Goal: Information Seeking & Learning: Learn about a topic

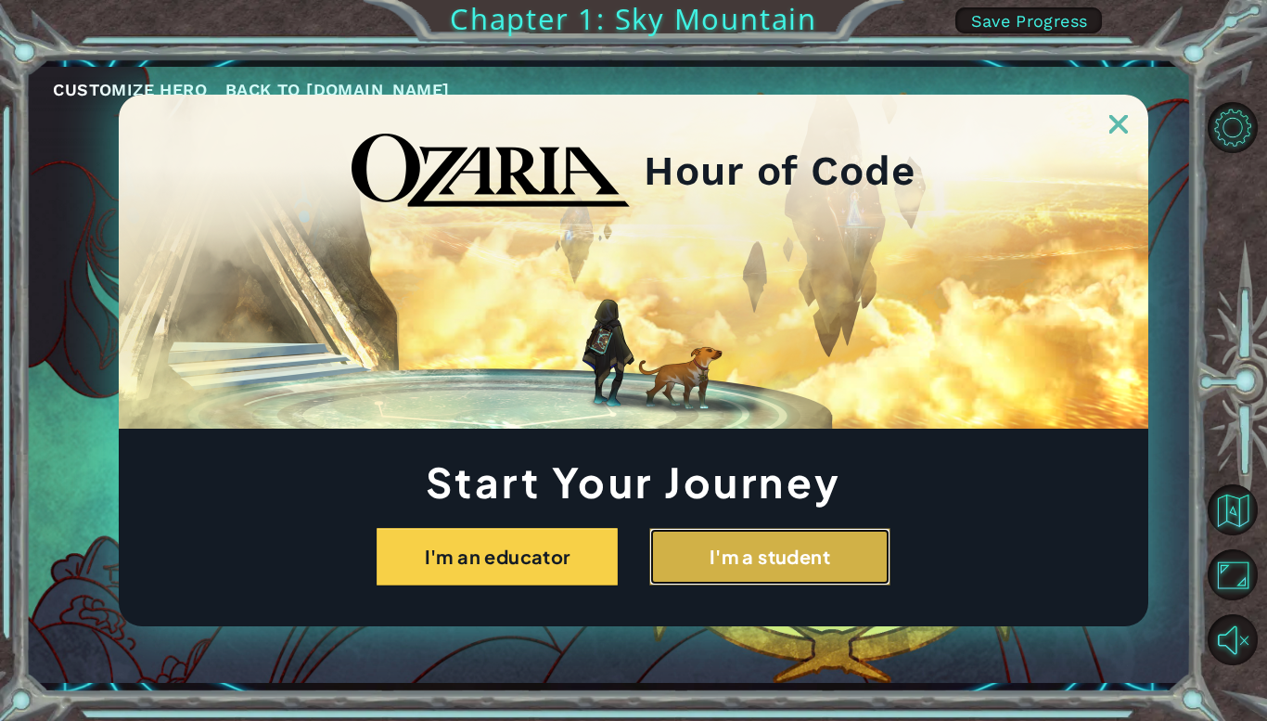
click at [811, 559] on button "I'm a student" at bounding box center [769, 557] width 241 height 58
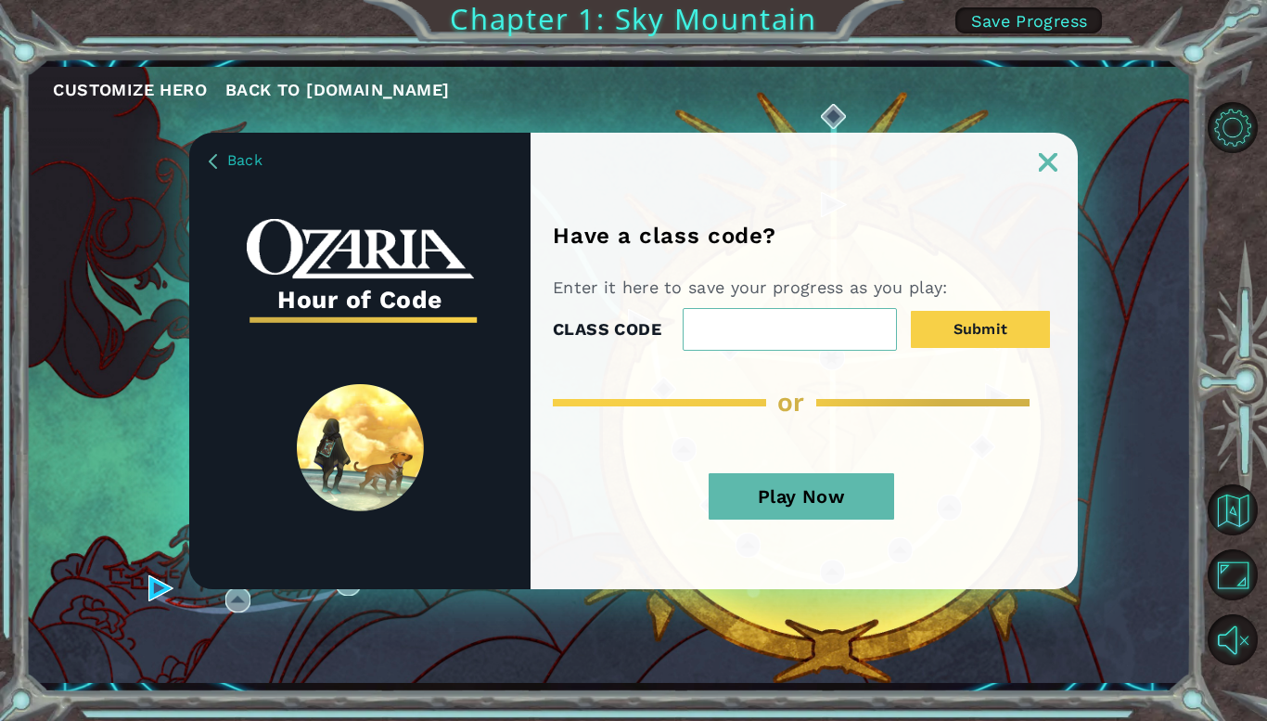
click at [1044, 168] on img at bounding box center [1048, 162] width 19 height 19
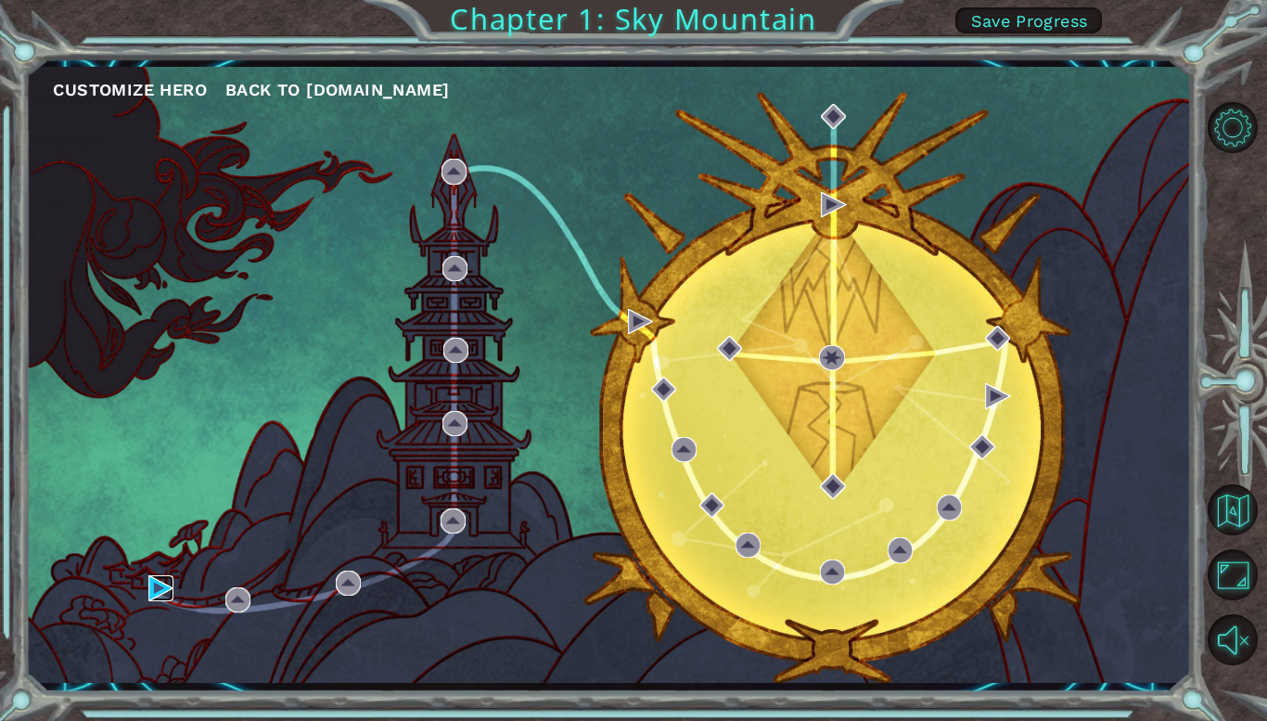
click at [171, 593] on img at bounding box center [160, 587] width 25 height 25
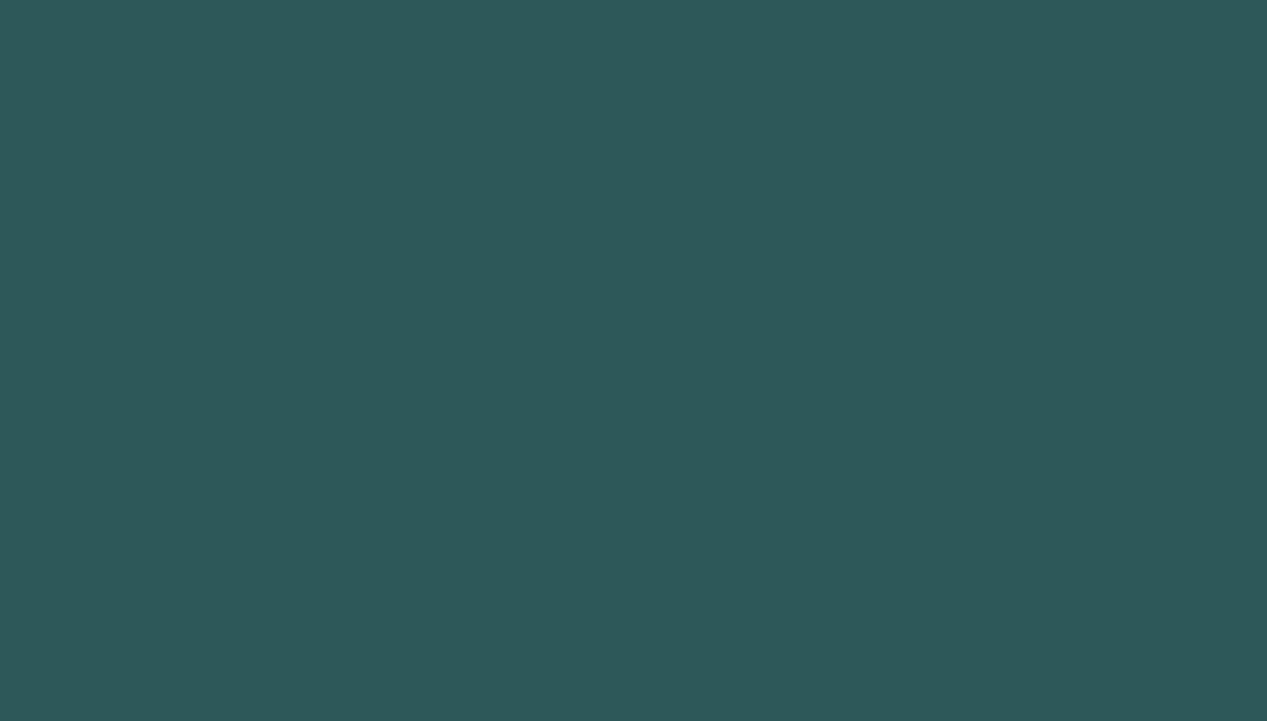
click at [164, 589] on body at bounding box center [633, 360] width 1267 height 721
click at [167, 585] on body at bounding box center [633, 360] width 1267 height 721
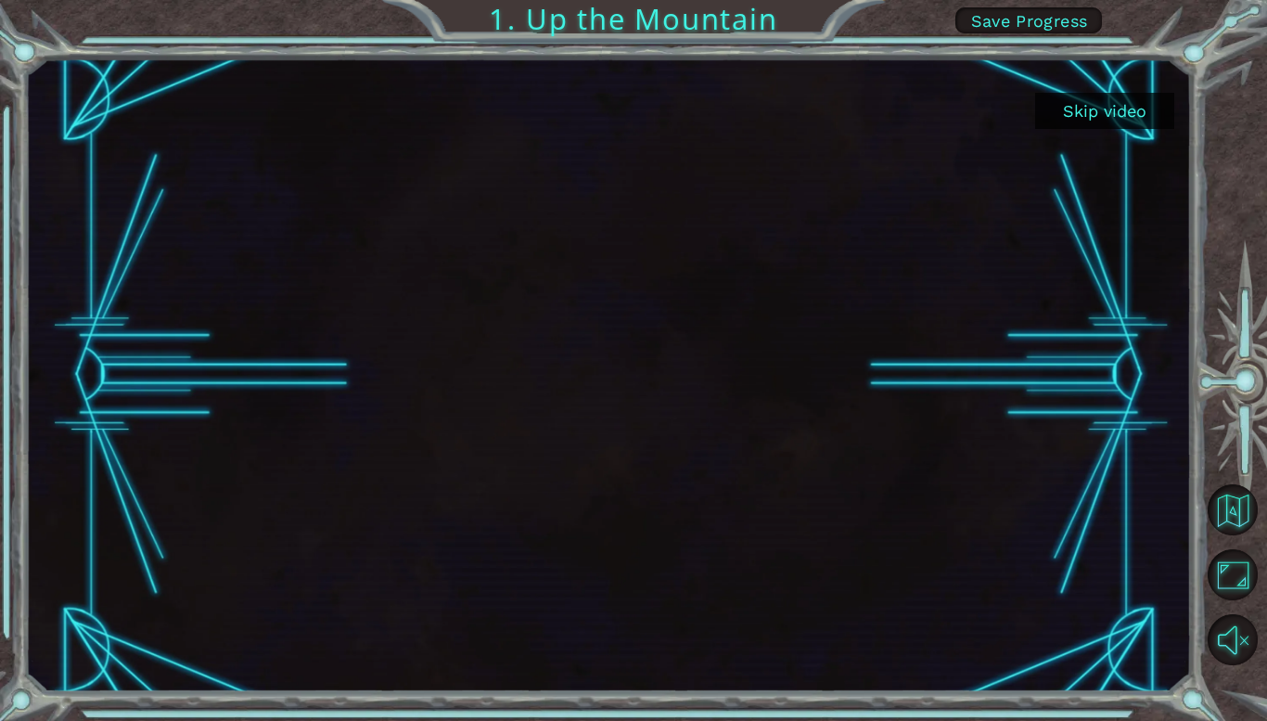
click at [1112, 106] on button "Skip video" at bounding box center [1104, 111] width 139 height 36
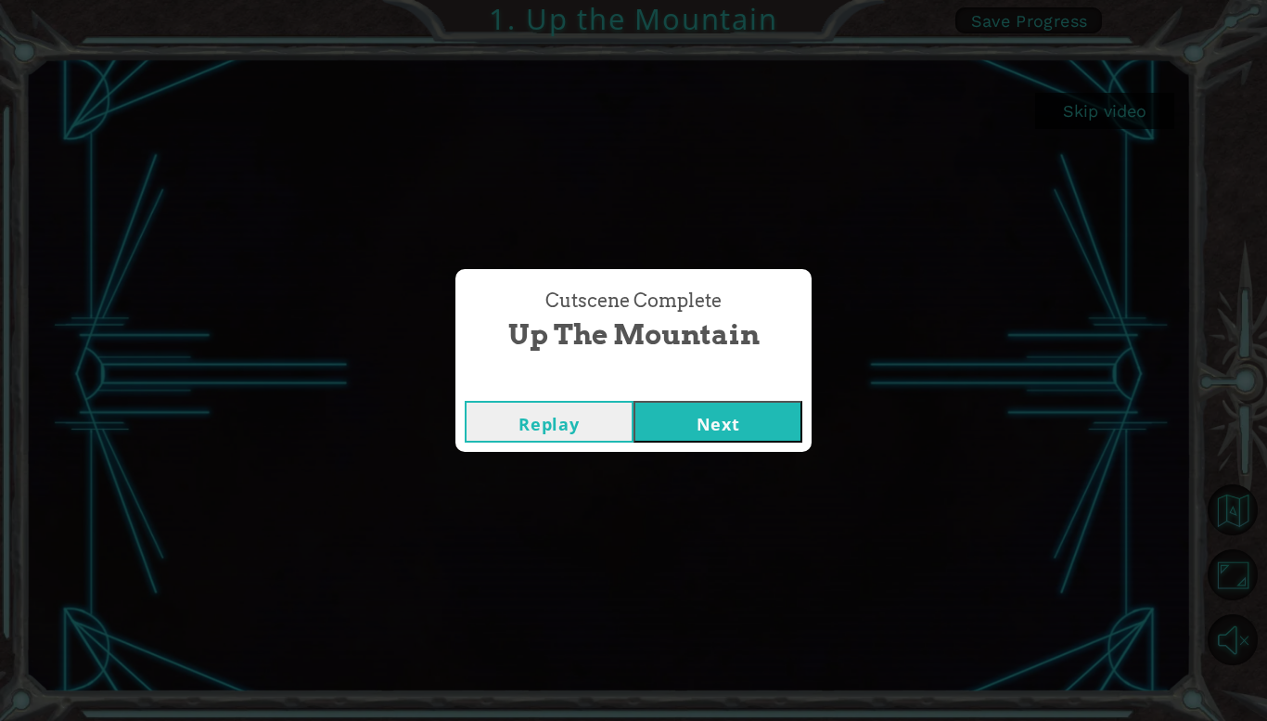
click at [741, 430] on button "Next" at bounding box center [718, 422] width 169 height 42
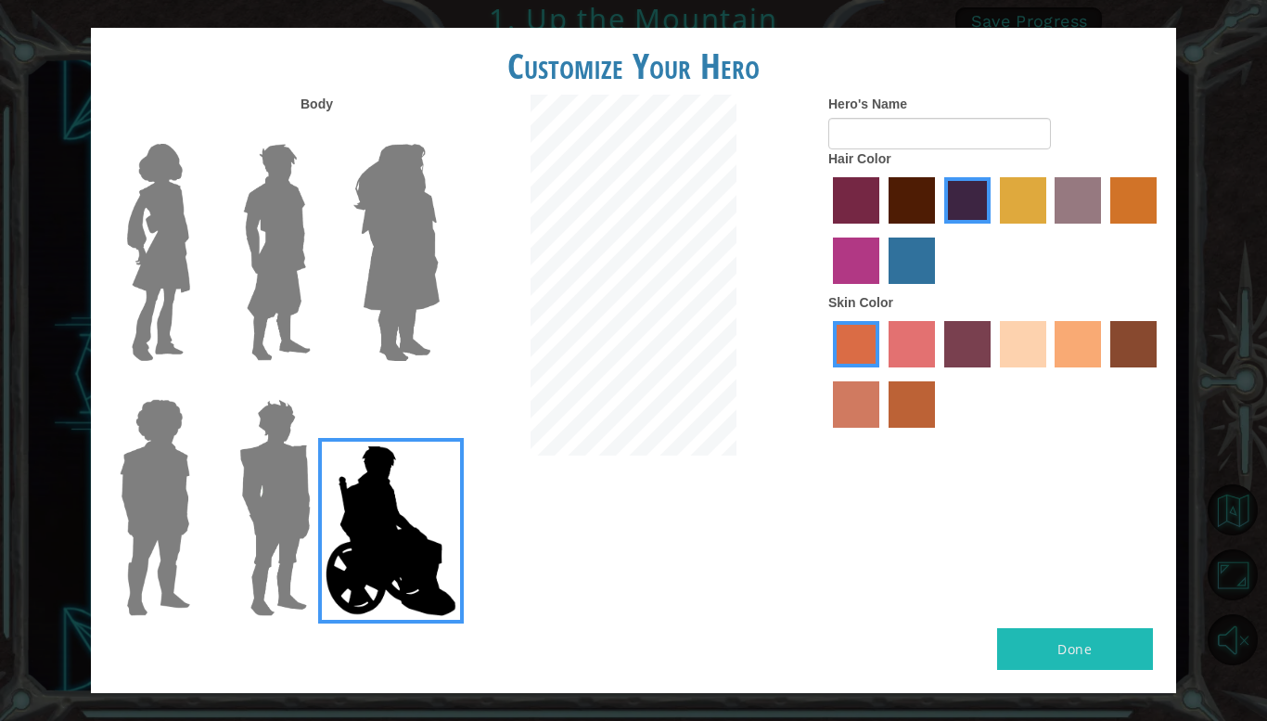
click at [317, 186] on img at bounding box center [277, 252] width 83 height 232
click at [318, 132] on input "Hero Lars" at bounding box center [318, 132] width 0 height 0
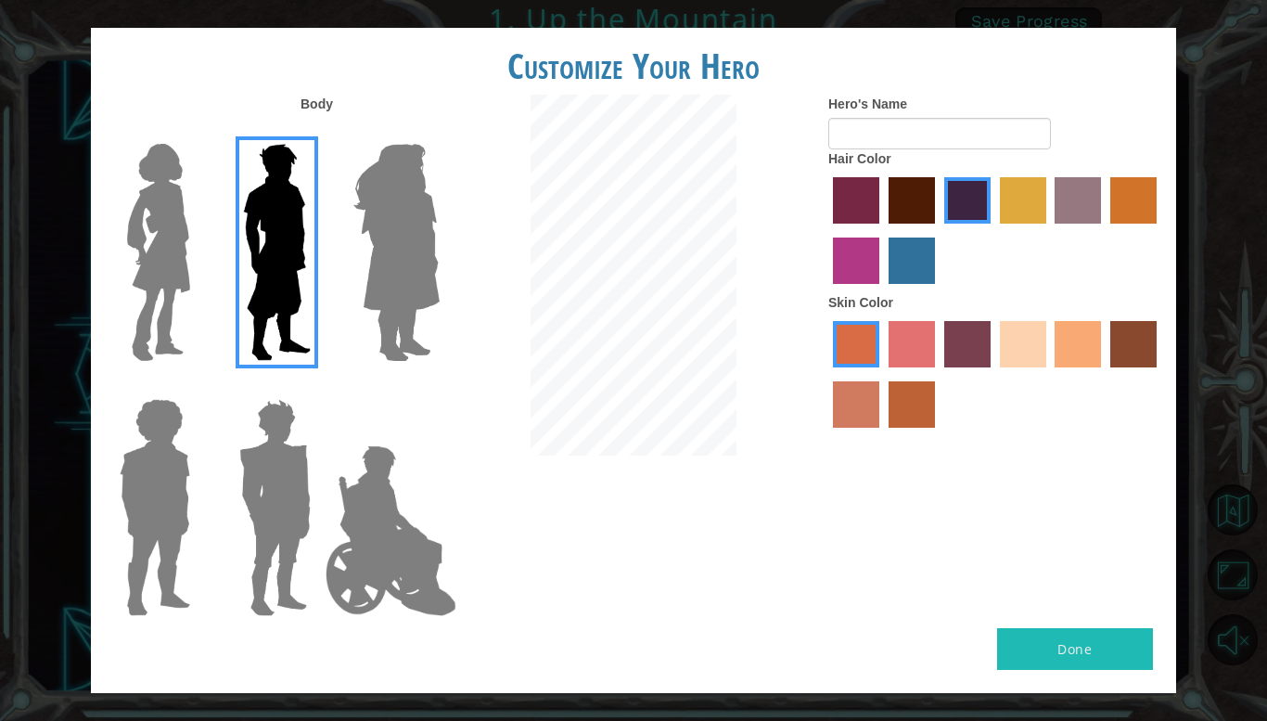
click at [402, 198] on img at bounding box center [396, 252] width 101 height 232
click at [439, 132] on input "Hero Amethyst" at bounding box center [439, 132] width 0 height 0
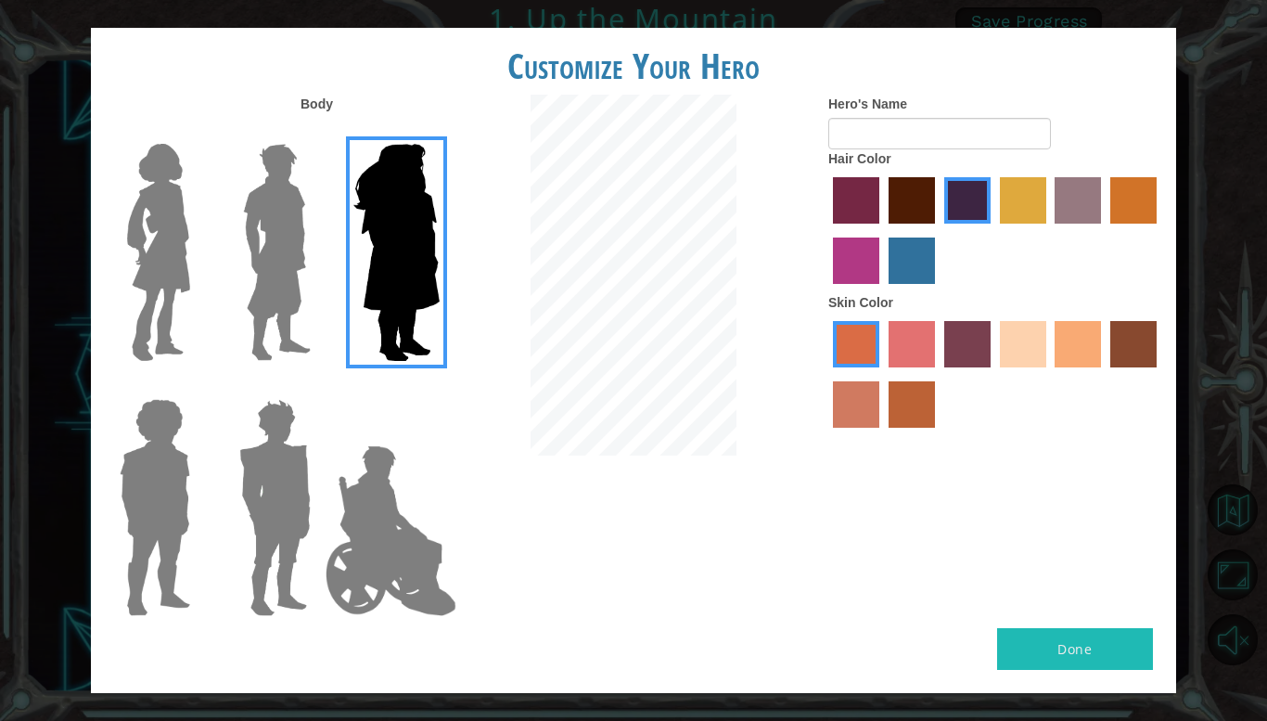
click at [266, 517] on img at bounding box center [275, 508] width 86 height 232
click at [318, 387] on input "Hero Garnet" at bounding box center [318, 387] width 0 height 0
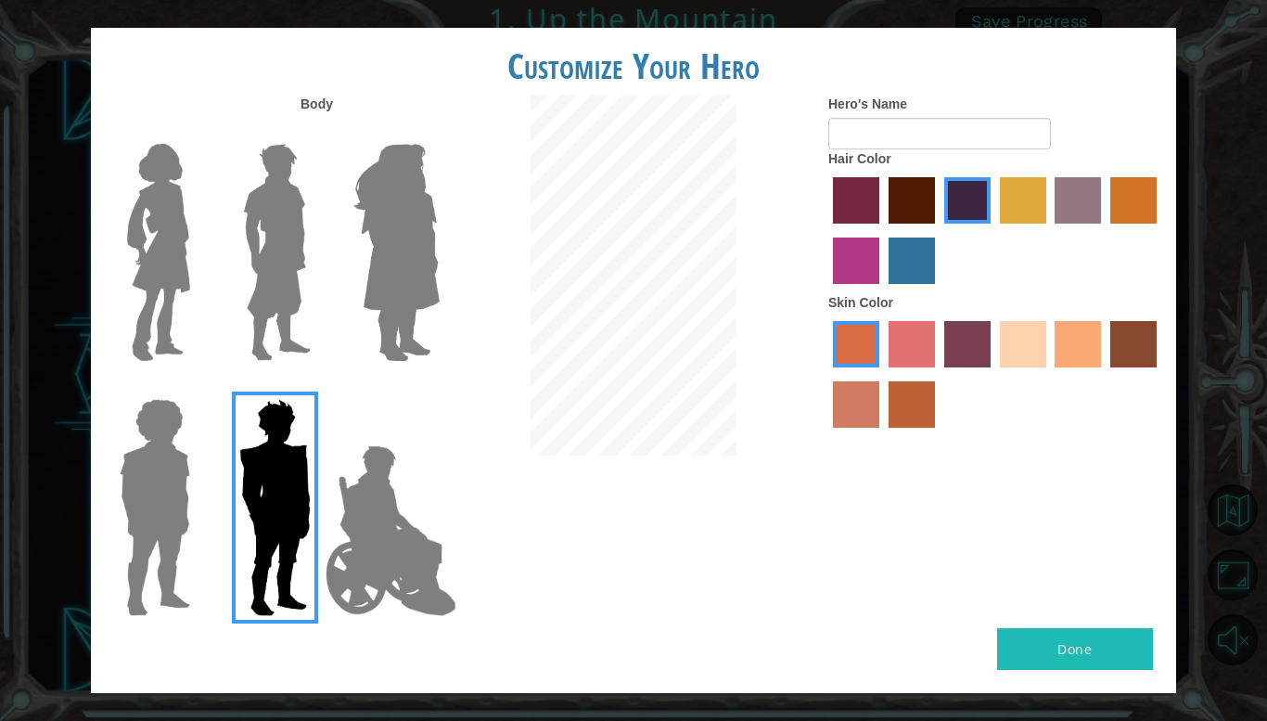
click at [158, 475] on img at bounding box center [154, 508] width 85 height 232
click at [198, 387] on input "Hero Steven" at bounding box center [198, 387] width 0 height 0
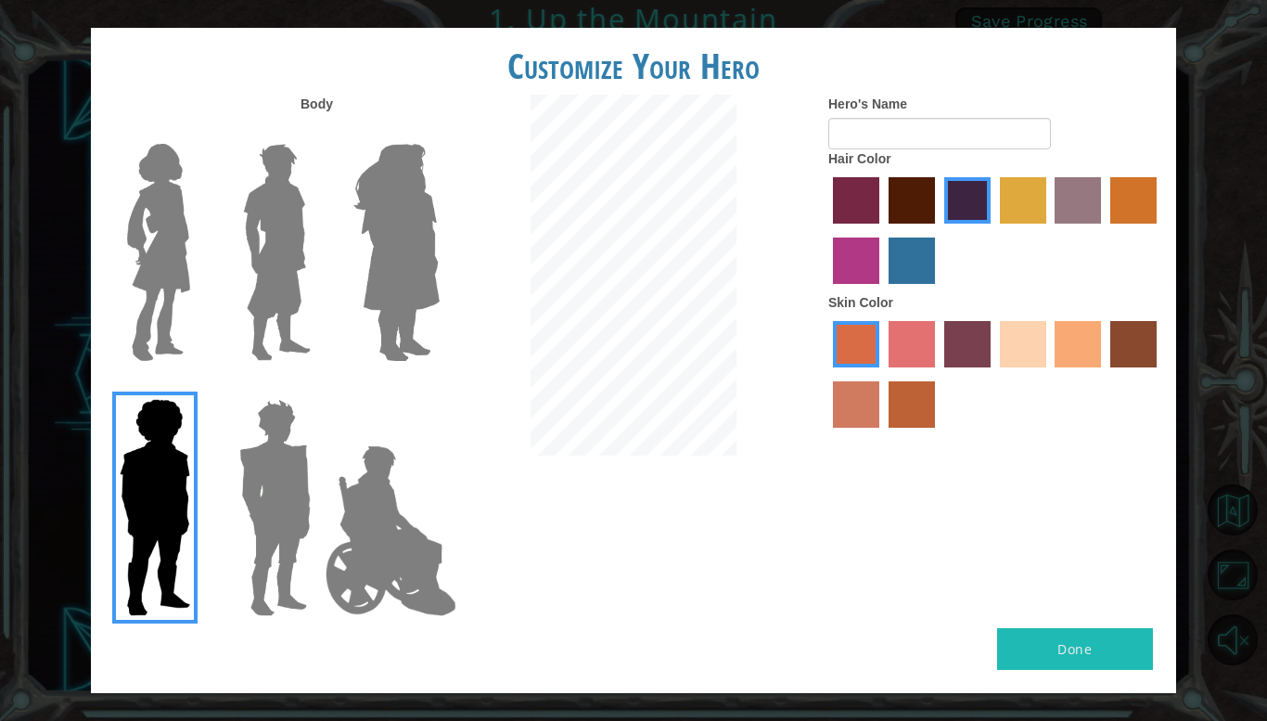
click at [263, 514] on img at bounding box center [275, 508] width 86 height 232
click at [318, 387] on input "Hero Garnet" at bounding box center [318, 387] width 0 height 0
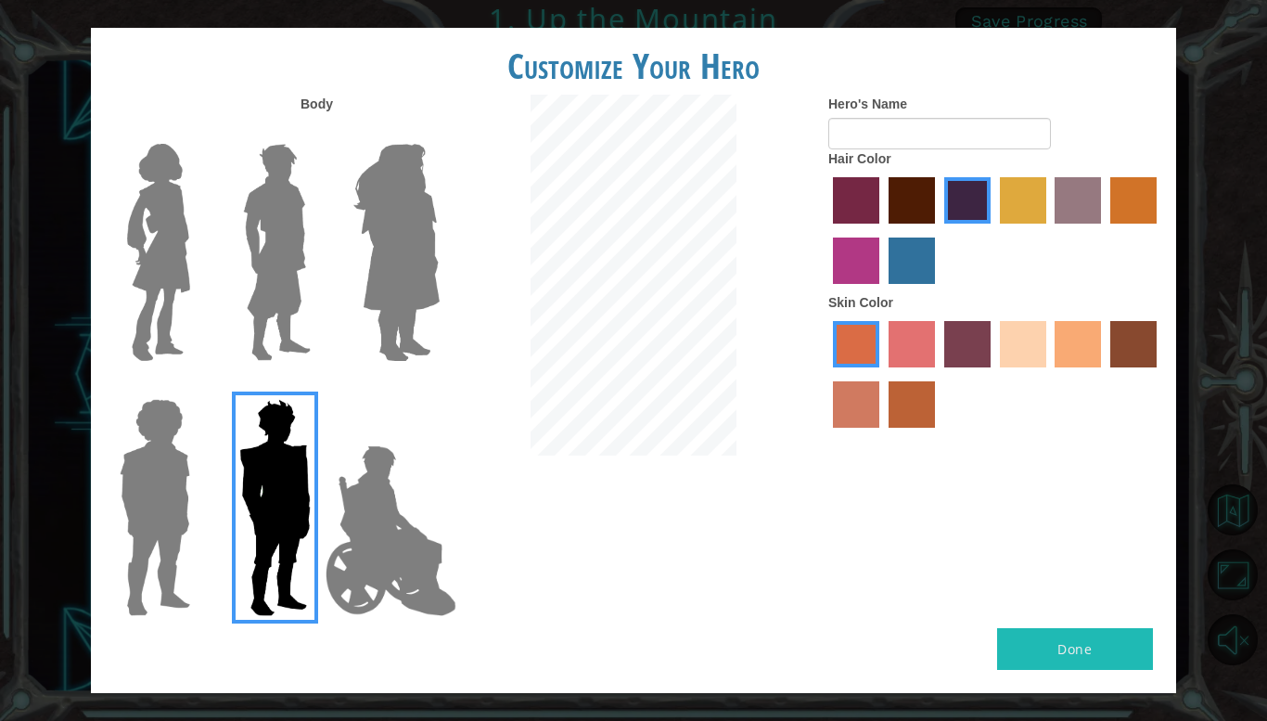
click at [237, 282] on img at bounding box center [277, 252] width 83 height 232
click at [318, 132] on input "Hero Lars" at bounding box center [318, 132] width 0 height 0
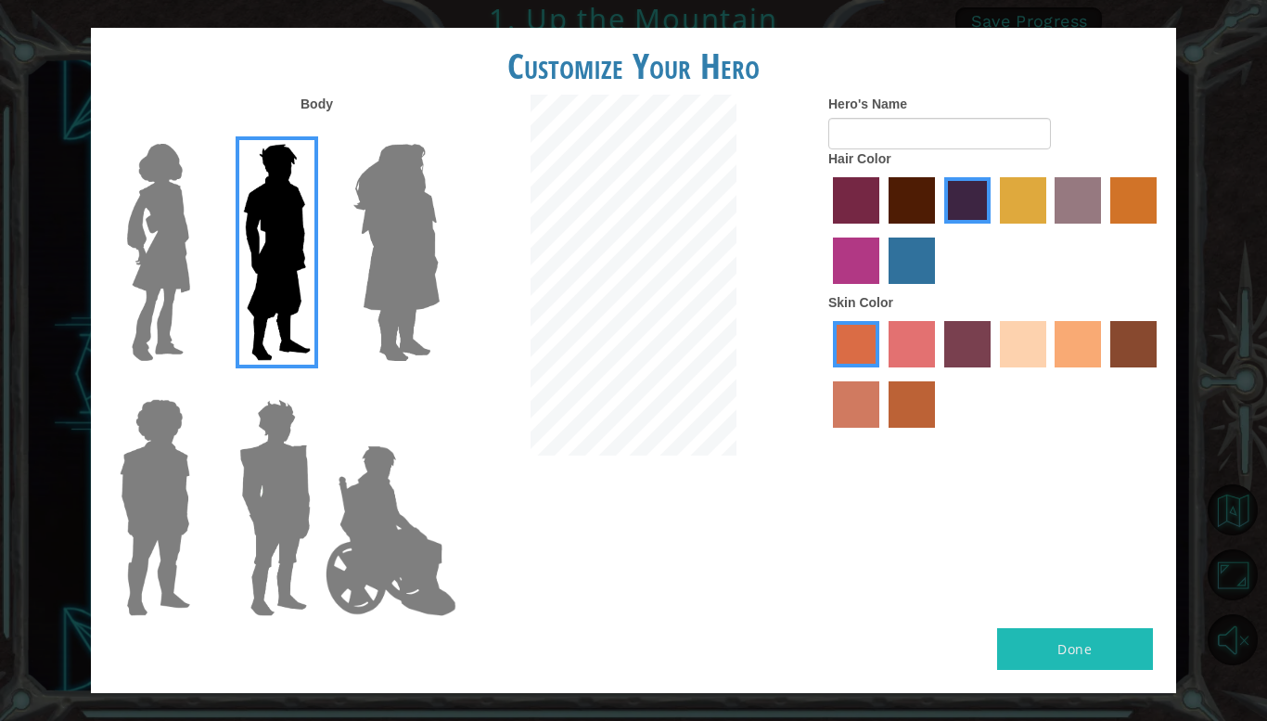
click at [166, 270] on img at bounding box center [159, 252] width 78 height 232
click at [198, 132] on input "Hero Connie" at bounding box center [198, 132] width 0 height 0
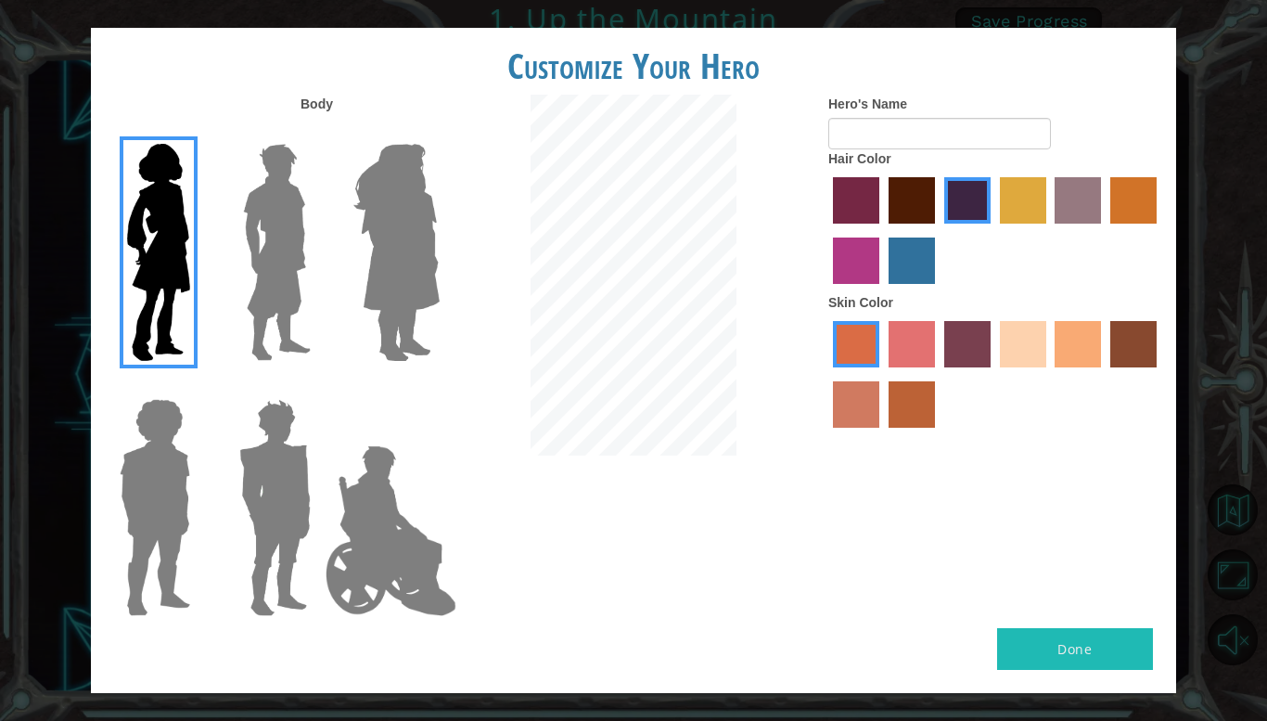
click at [375, 232] on img at bounding box center [396, 252] width 101 height 232
click at [439, 132] on input "Hero Amethyst" at bounding box center [439, 132] width 0 height 0
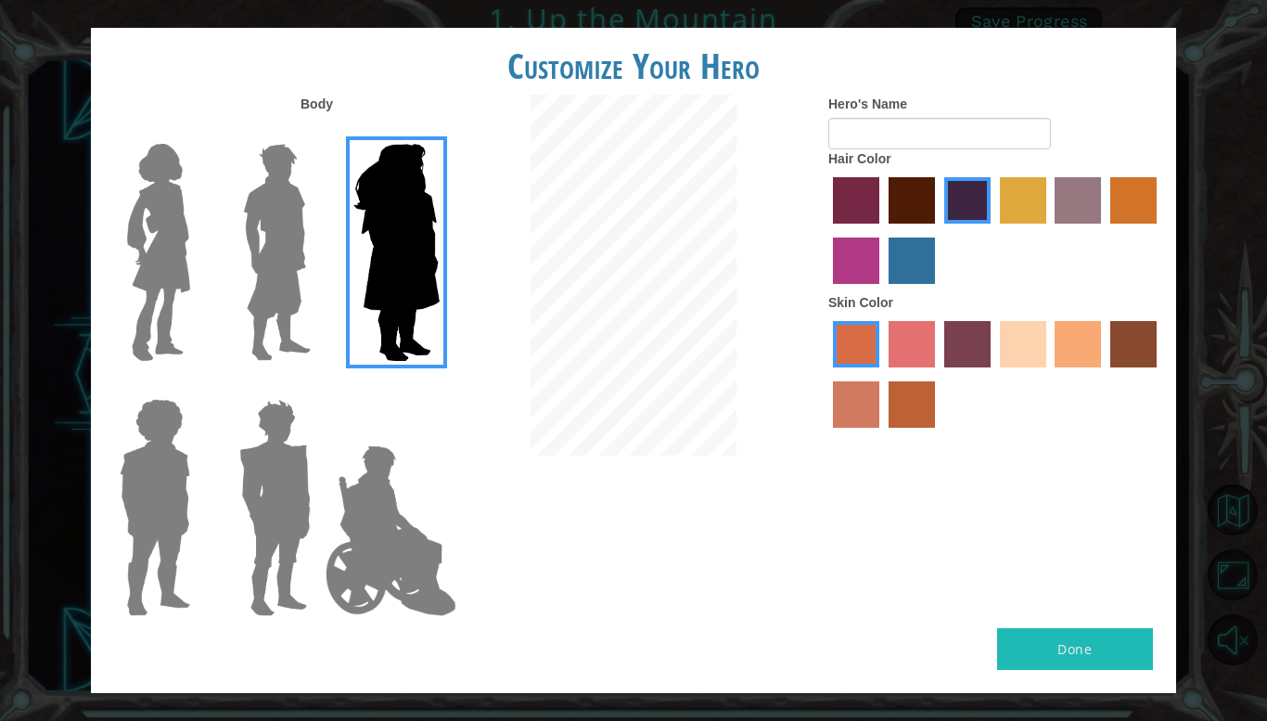
click at [280, 220] on img at bounding box center [277, 252] width 83 height 232
click at [318, 132] on input "Hero Lars" at bounding box center [318, 132] width 0 height 0
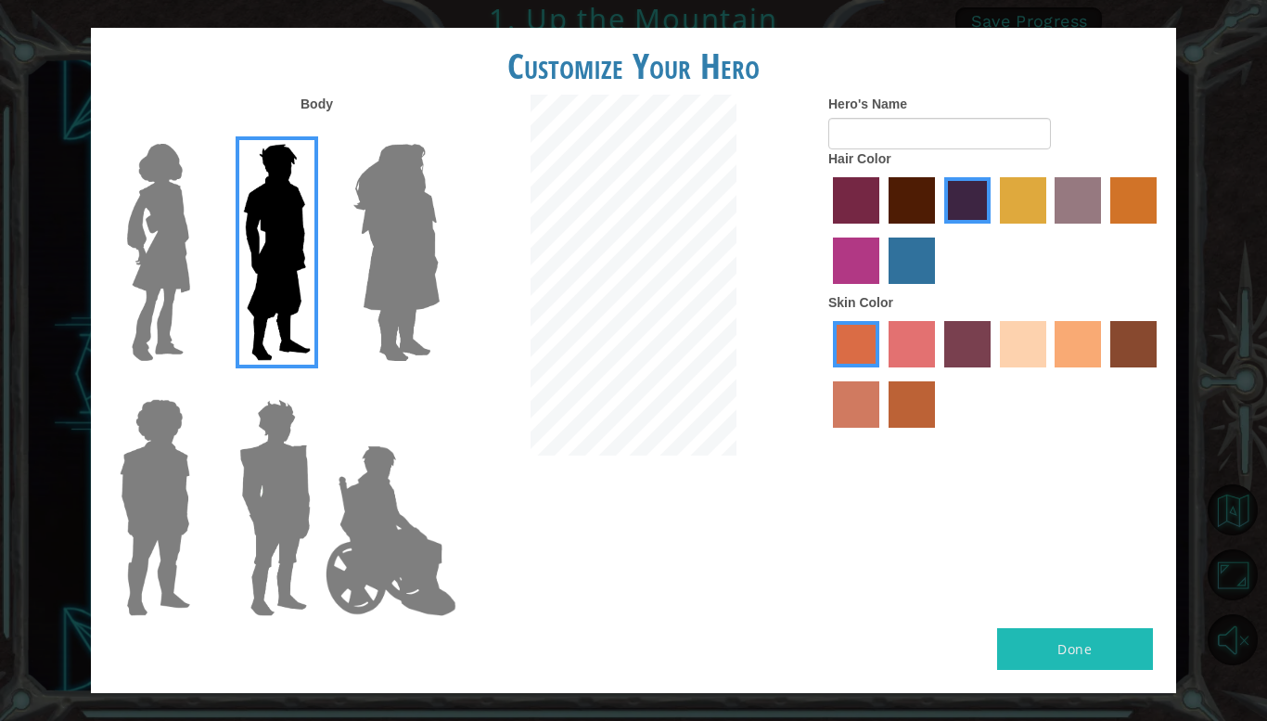
click at [906, 186] on label "maroon hair color" at bounding box center [912, 200] width 46 height 46
click at [882, 230] on input "maroon hair color" at bounding box center [882, 230] width 0 height 0
click at [921, 205] on label "maroon hair color" at bounding box center [912, 200] width 46 height 46
click at [882, 230] on input "maroon hair color" at bounding box center [882, 230] width 0 height 0
click at [850, 212] on label "paprika hair color" at bounding box center [856, 200] width 46 height 46
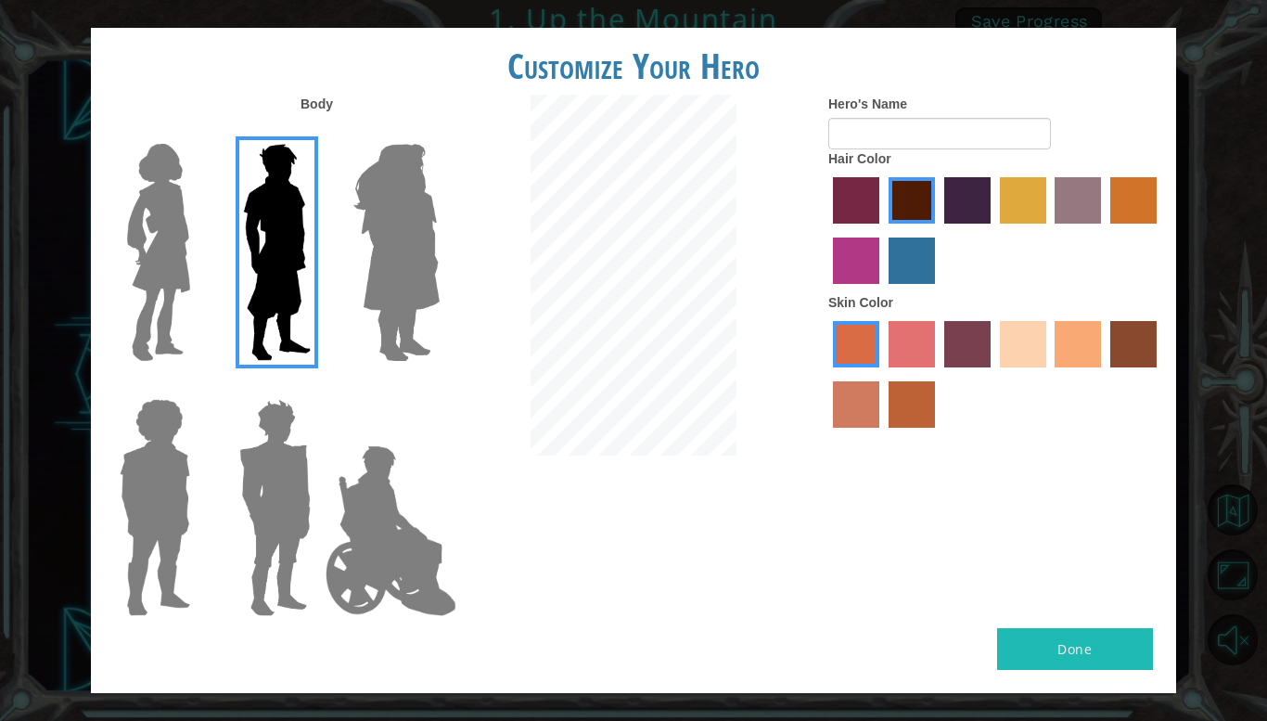
click at [827, 230] on input "paprika hair color" at bounding box center [827, 230] width 0 height 0
click at [851, 244] on label "medium red violet hair color" at bounding box center [856, 261] width 46 height 46
click at [1160, 230] on input "medium red violet hair color" at bounding box center [1160, 230] width 0 height 0
click at [901, 256] on label "lachmara hair color" at bounding box center [912, 261] width 46 height 46
click at [882, 290] on input "lachmara hair color" at bounding box center [882, 290] width 0 height 0
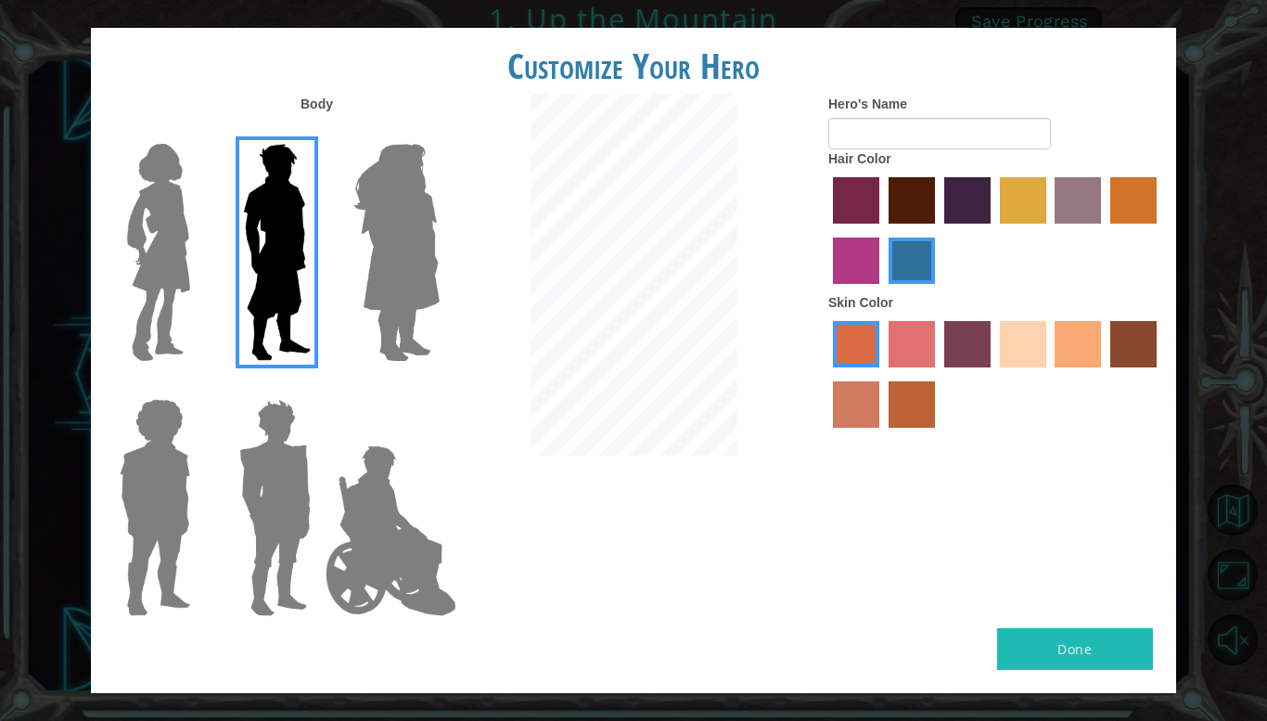
click at [906, 405] on label "smoke tree skin color" at bounding box center [912, 404] width 46 height 46
click at [882, 434] on input "smoke tree skin color" at bounding box center [882, 434] width 0 height 0
click at [1059, 191] on label "bazaar hair color" at bounding box center [1078, 200] width 46 height 46
click at [1049, 230] on input "bazaar hair color" at bounding box center [1049, 230] width 0 height 0
click at [1115, 210] on label "gold drop hair color" at bounding box center [1134, 200] width 46 height 46
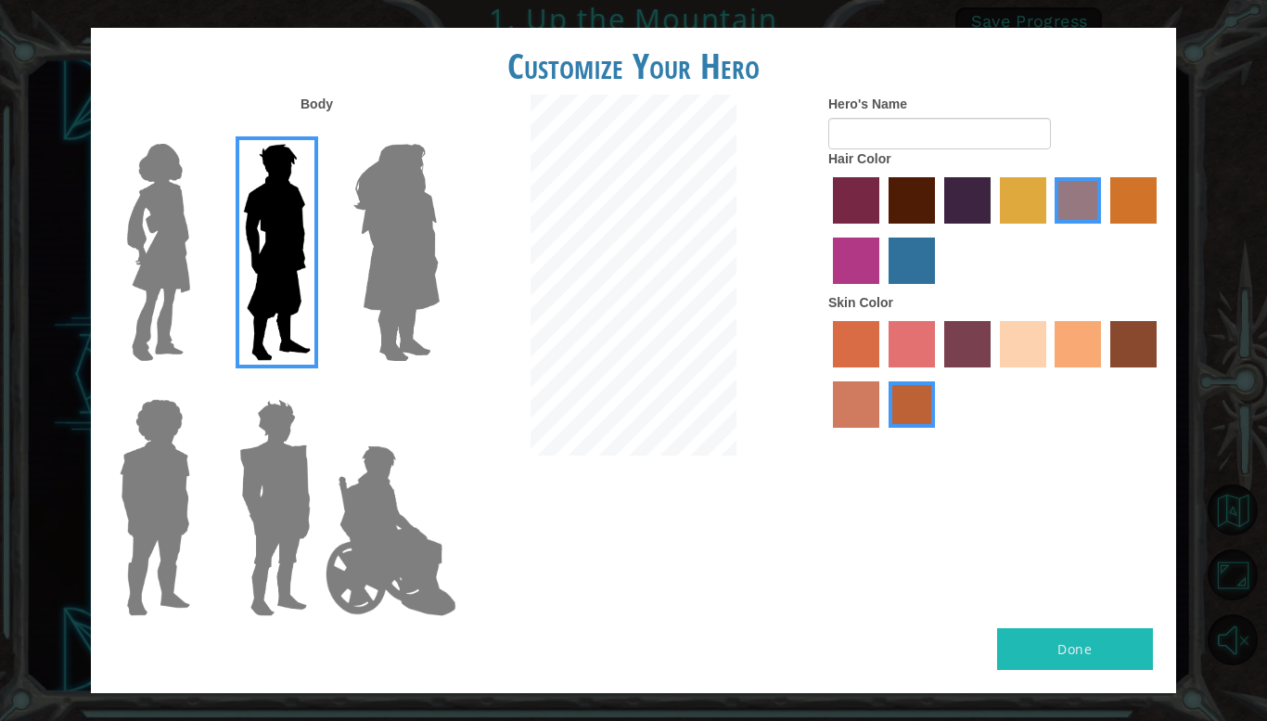
click at [1104, 230] on input "gold drop hair color" at bounding box center [1104, 230] width 0 height 0
click at [1060, 351] on label "tacao skin color" at bounding box center [1078, 344] width 46 height 46
click at [1049, 374] on input "tacao skin color" at bounding box center [1049, 374] width 0 height 0
click at [910, 245] on label "lachmara hair color" at bounding box center [912, 261] width 46 height 46
click at [882, 290] on input "lachmara hair color" at bounding box center [882, 290] width 0 height 0
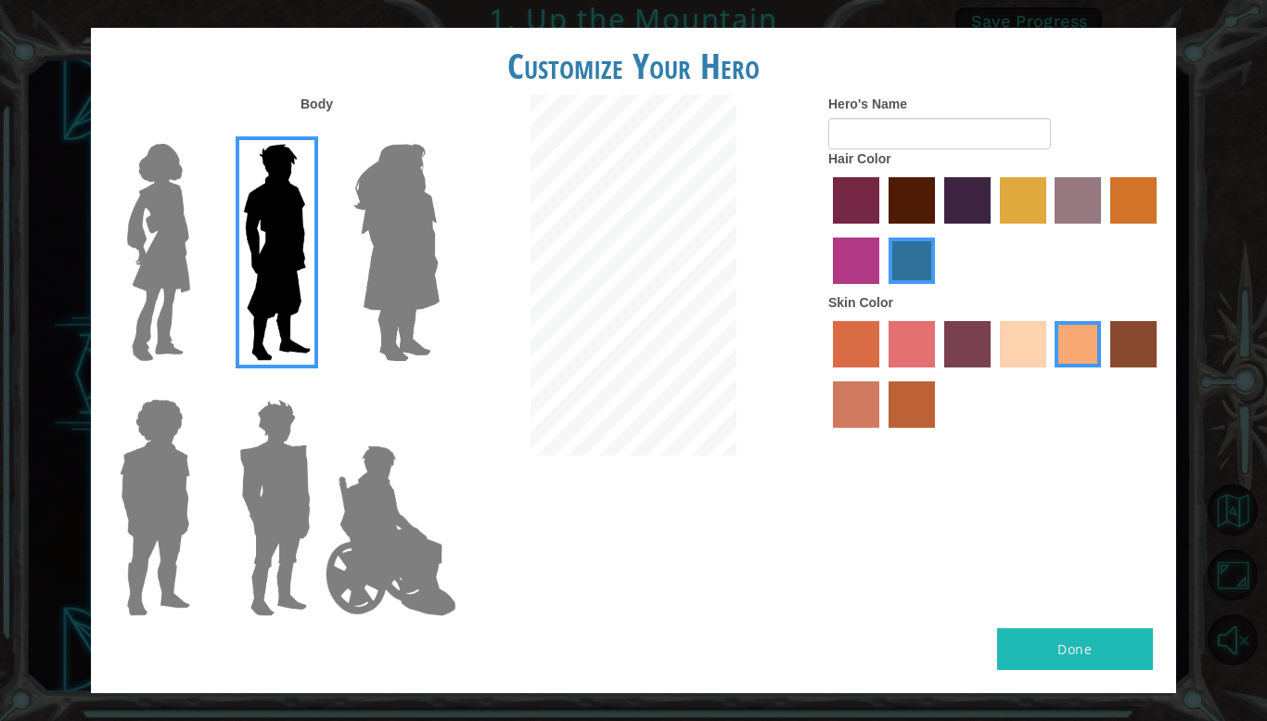
click at [981, 192] on label "hot purple hair color" at bounding box center [967, 200] width 46 height 46
click at [938, 230] on input "hot purple hair color" at bounding box center [938, 230] width 0 height 0
click at [909, 275] on label "lachmara hair color" at bounding box center [912, 261] width 46 height 46
click at [882, 290] on input "lachmara hair color" at bounding box center [882, 290] width 0 height 0
click at [1106, 652] on button "Done" at bounding box center [1075, 649] width 156 height 42
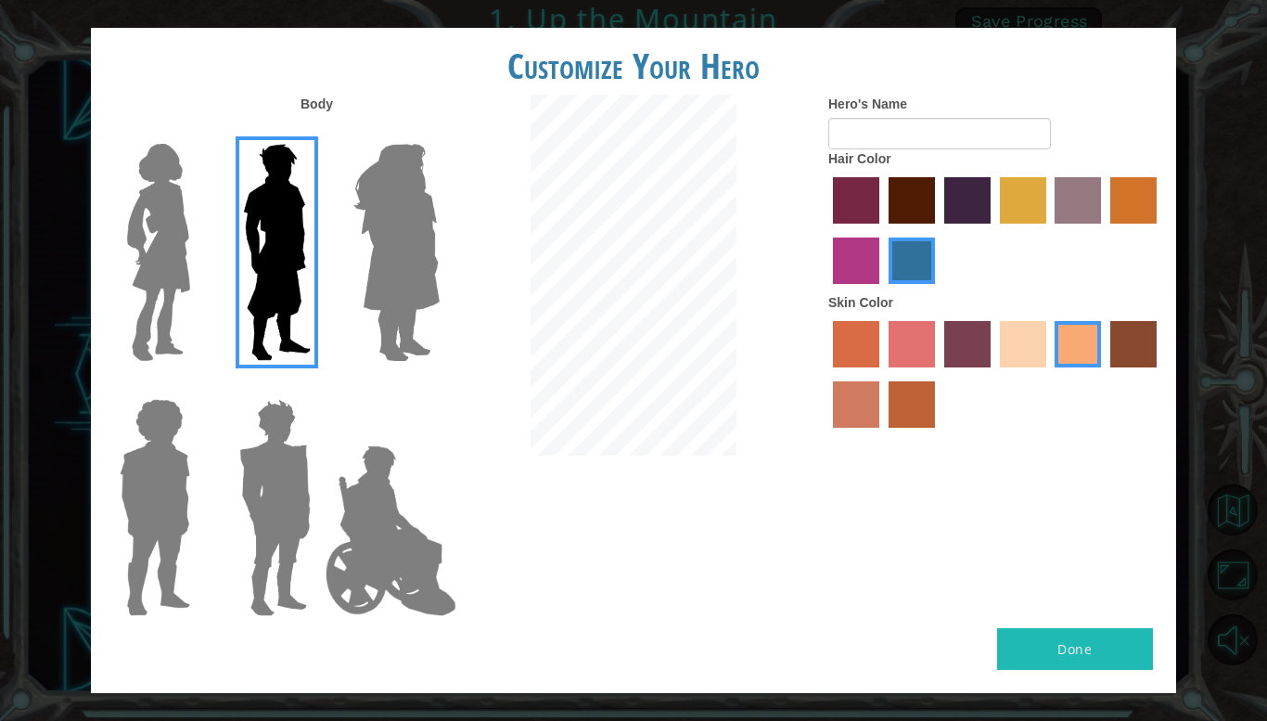
click at [1082, 655] on button "Done" at bounding box center [1075, 649] width 156 height 42
click at [1084, 653] on button "Done" at bounding box center [1075, 649] width 156 height 42
type input "esihle"
click at [1111, 644] on button "Done" at bounding box center [1075, 649] width 156 height 42
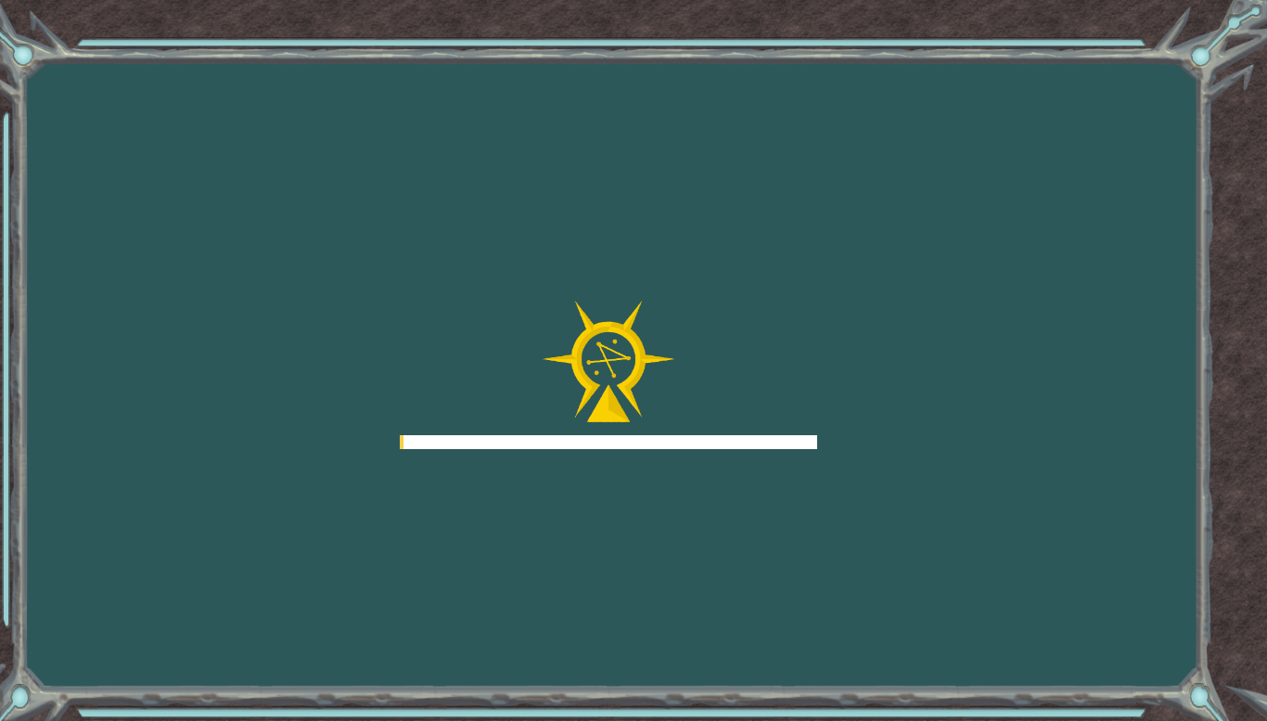
click at [1104, 652] on div "Goals Error loading from server. Try refreshing the page. You'll need to join a…" at bounding box center [633, 360] width 1267 height 721
click at [1116, 648] on div "Goals Error loading from server. Try refreshing the page. You'll need to join a…" at bounding box center [633, 360] width 1267 height 721
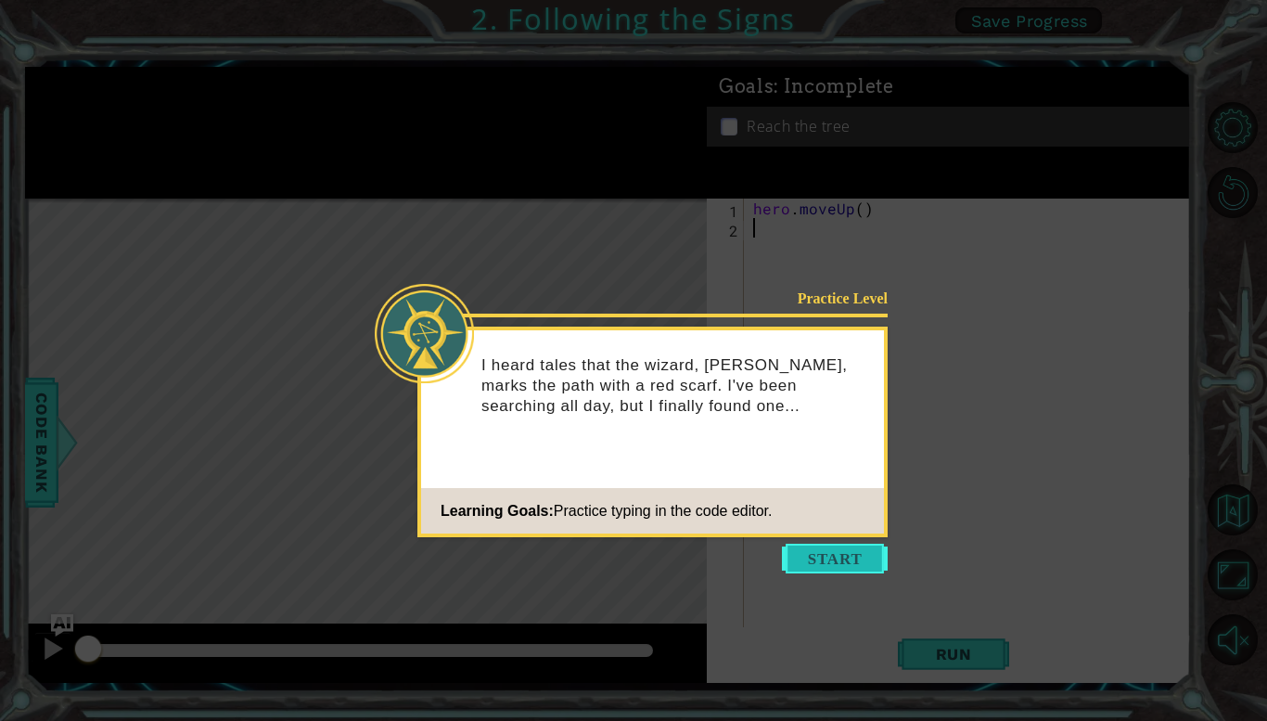
click at [854, 559] on button "Start" at bounding box center [835, 559] width 106 height 30
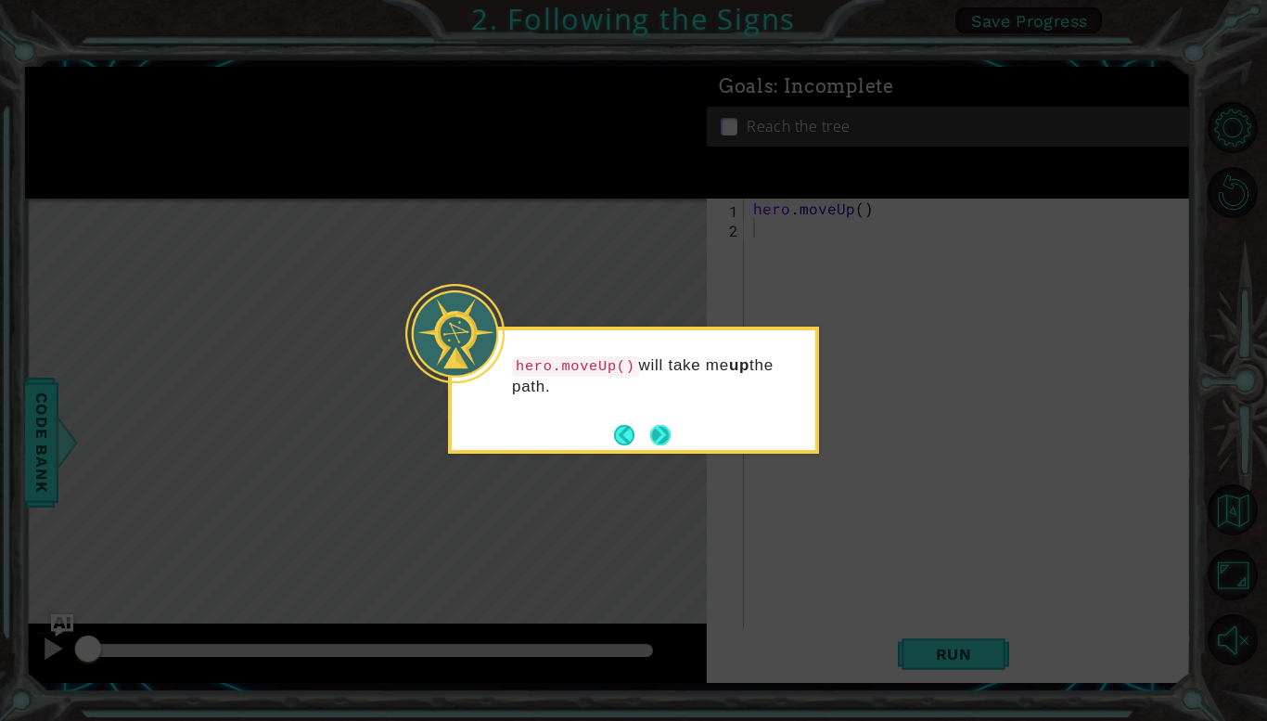
click at [661, 436] on button "Next" at bounding box center [660, 435] width 20 height 20
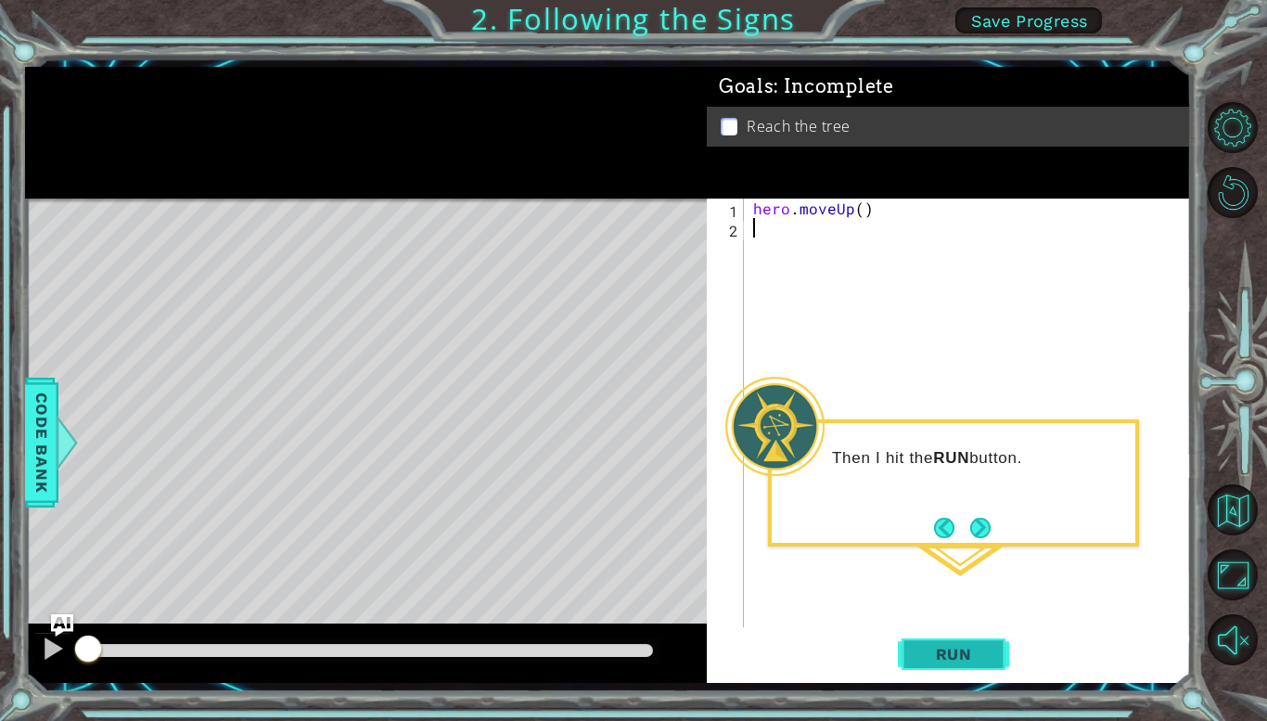
click at [968, 658] on span "Run" at bounding box center [954, 654] width 73 height 19
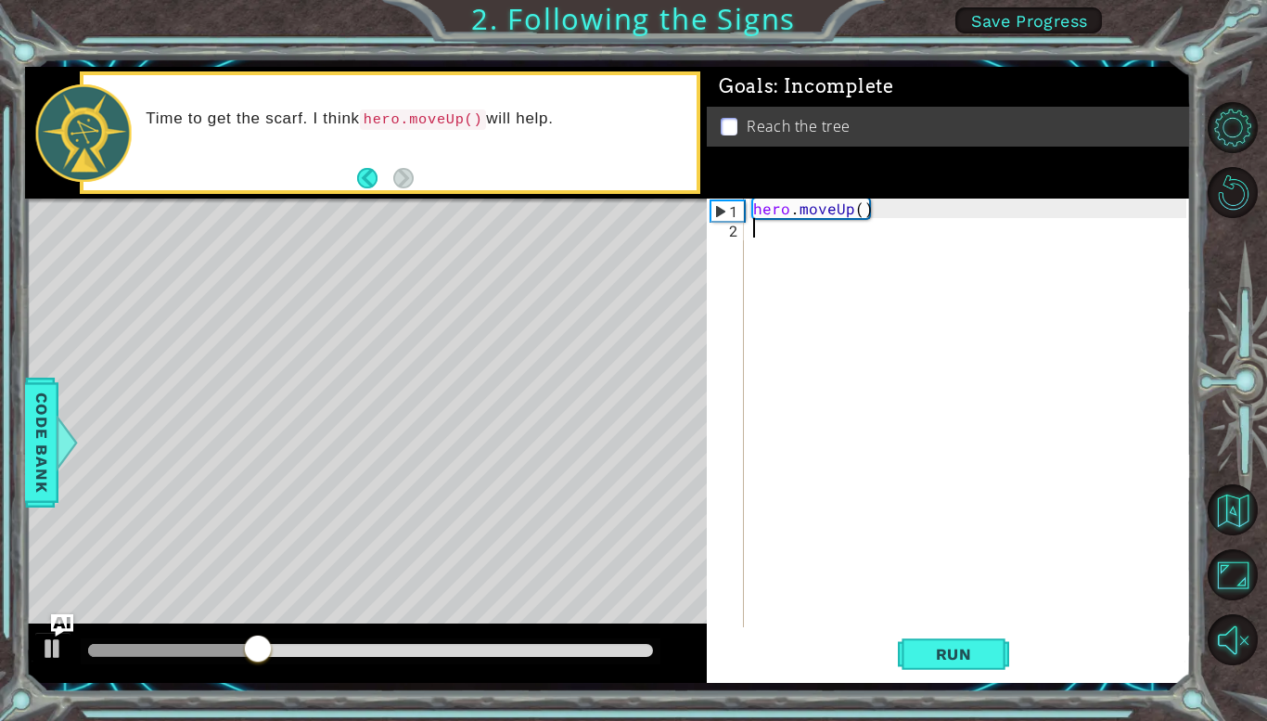
click at [842, 199] on div "hero . moveUp ( )" at bounding box center [973, 433] width 446 height 468
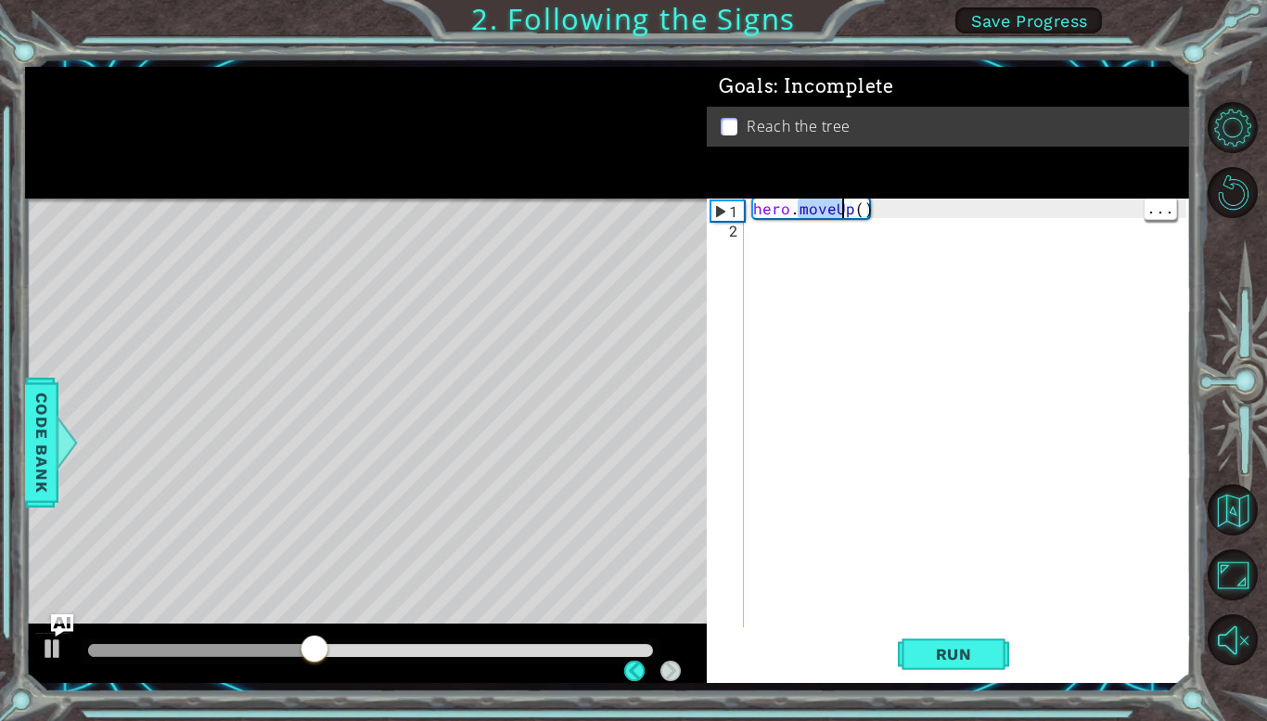
type textarea "hero.moveUp()"
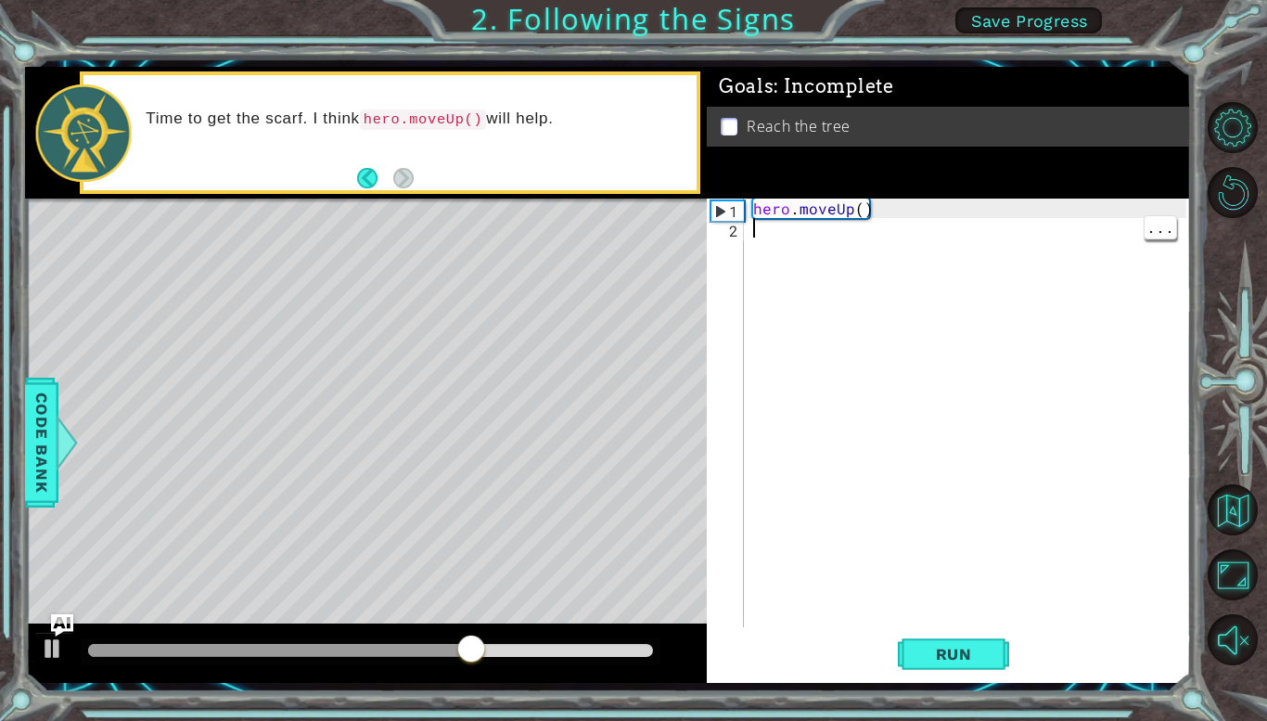
type textarea "hero.moveUp()"
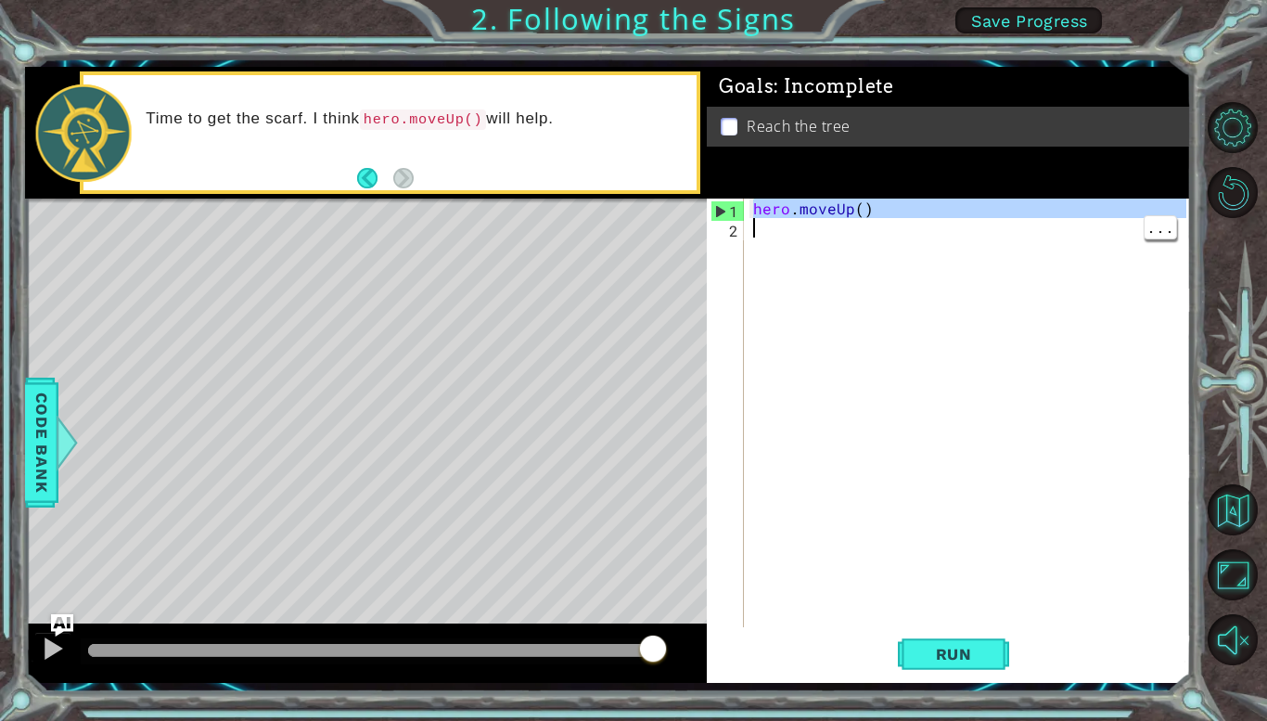
paste textarea "Code Area"
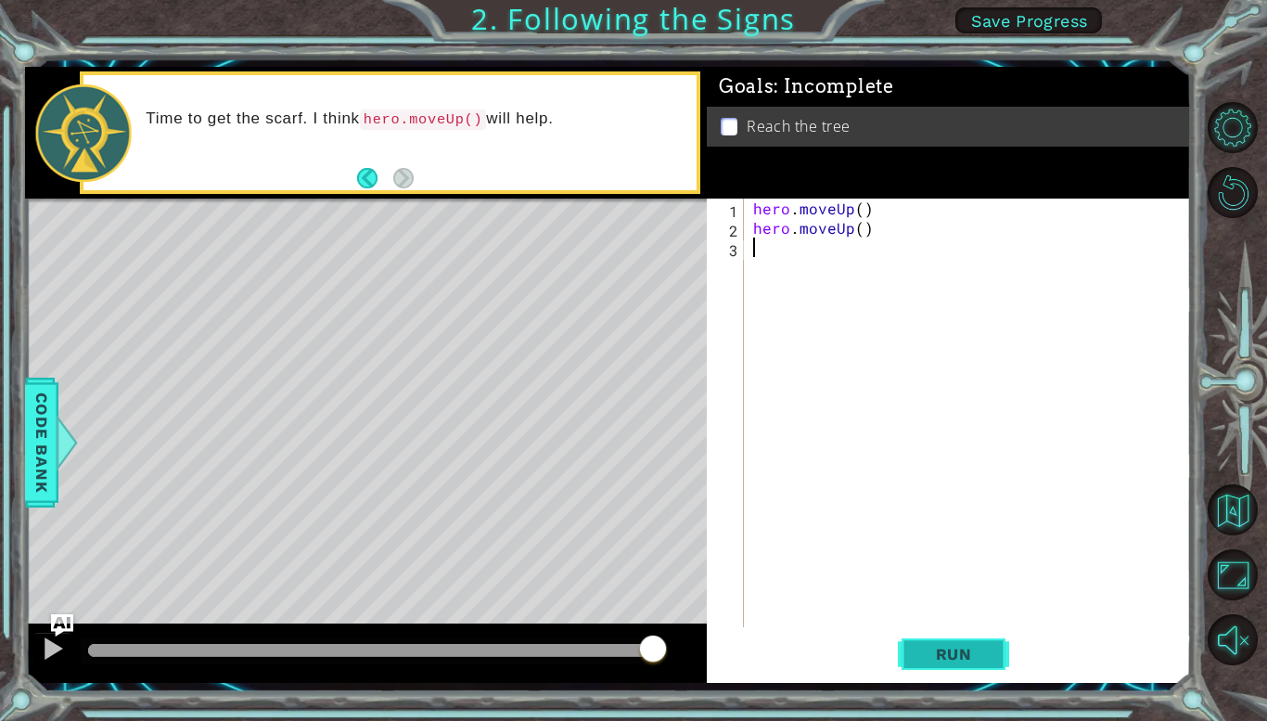
click at [964, 637] on button "Run" at bounding box center [953, 654] width 111 height 48
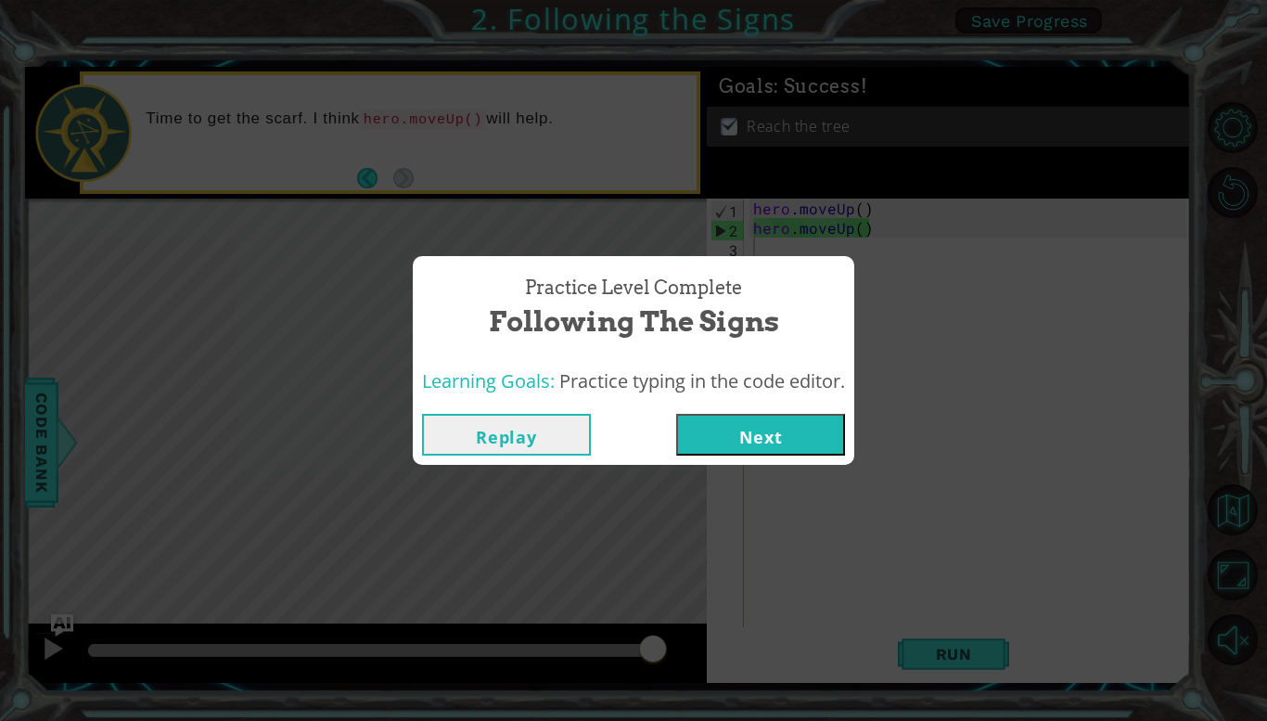
click at [780, 433] on button "Next" at bounding box center [760, 435] width 169 height 42
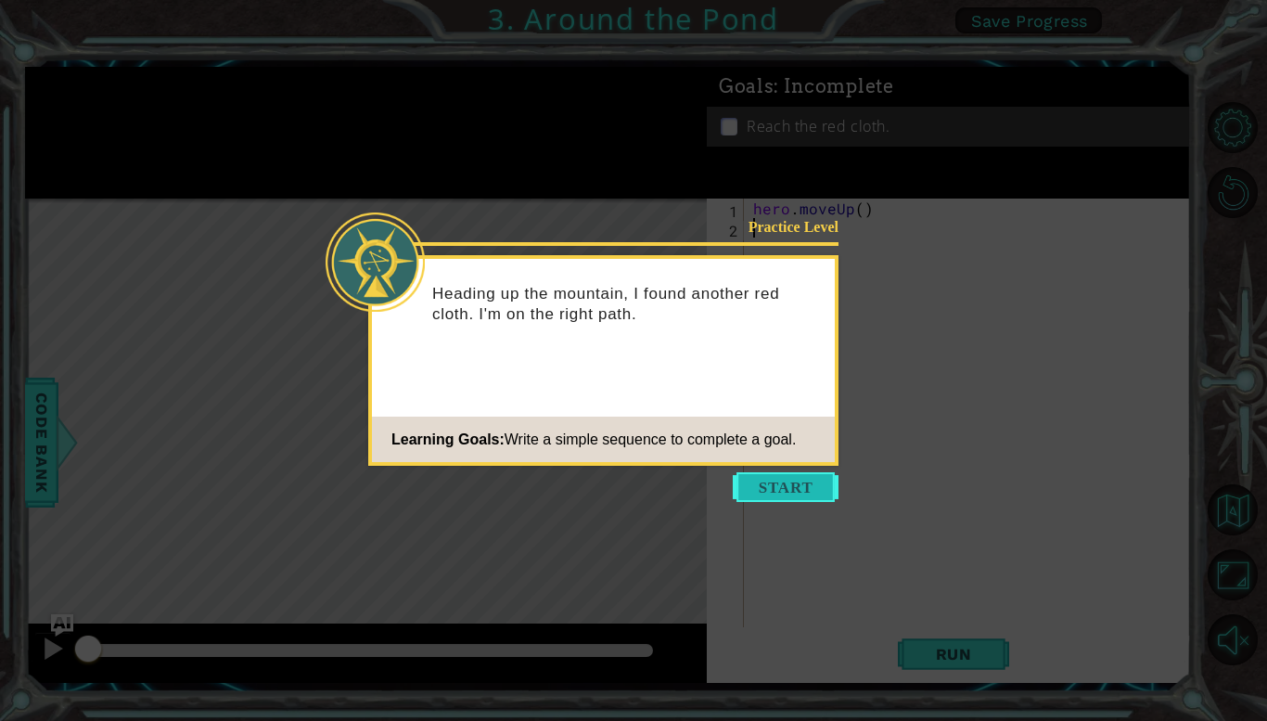
click at [801, 493] on button "Start" at bounding box center [786, 487] width 106 height 30
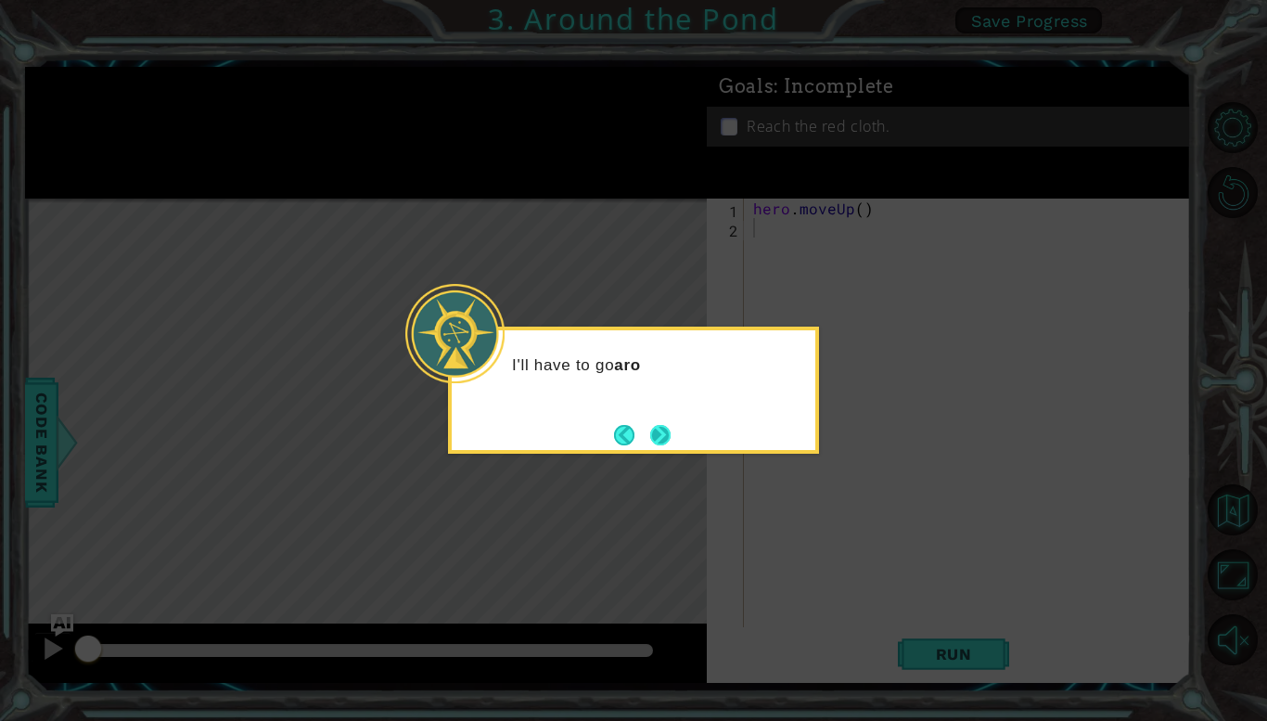
click at [655, 433] on button "Next" at bounding box center [660, 435] width 20 height 20
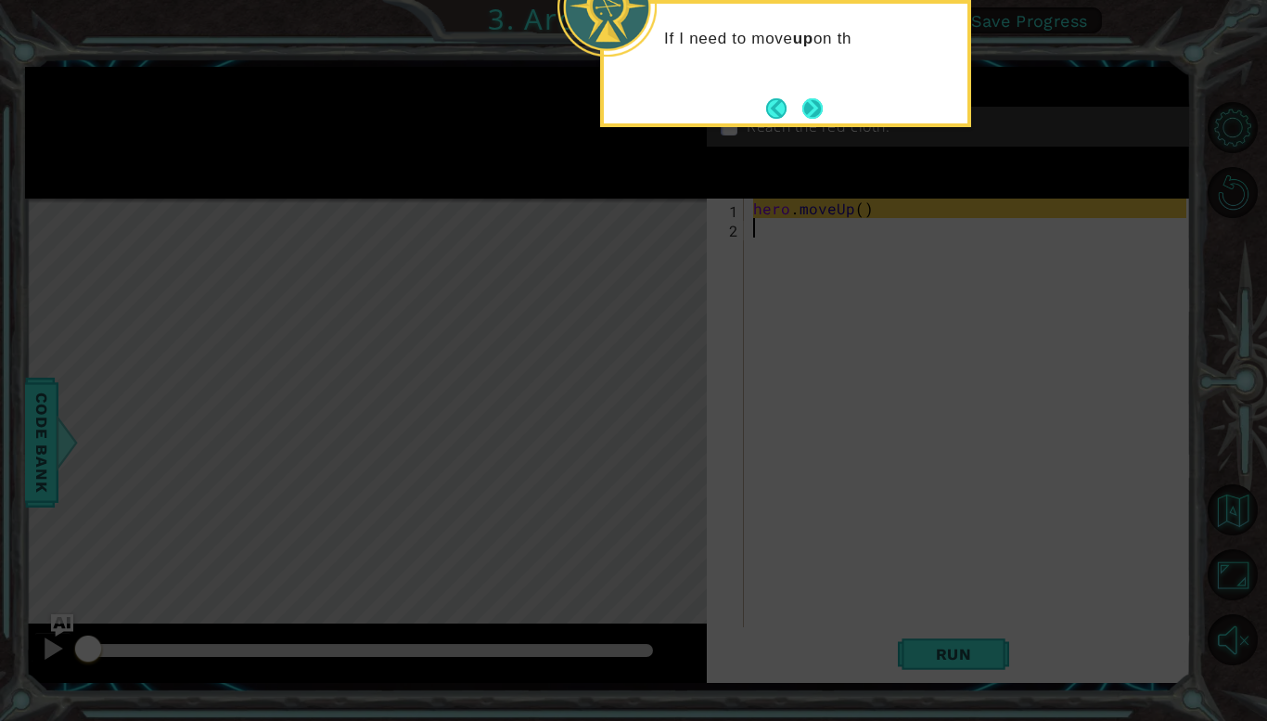
click at [817, 98] on button "Next" at bounding box center [813, 108] width 20 height 20
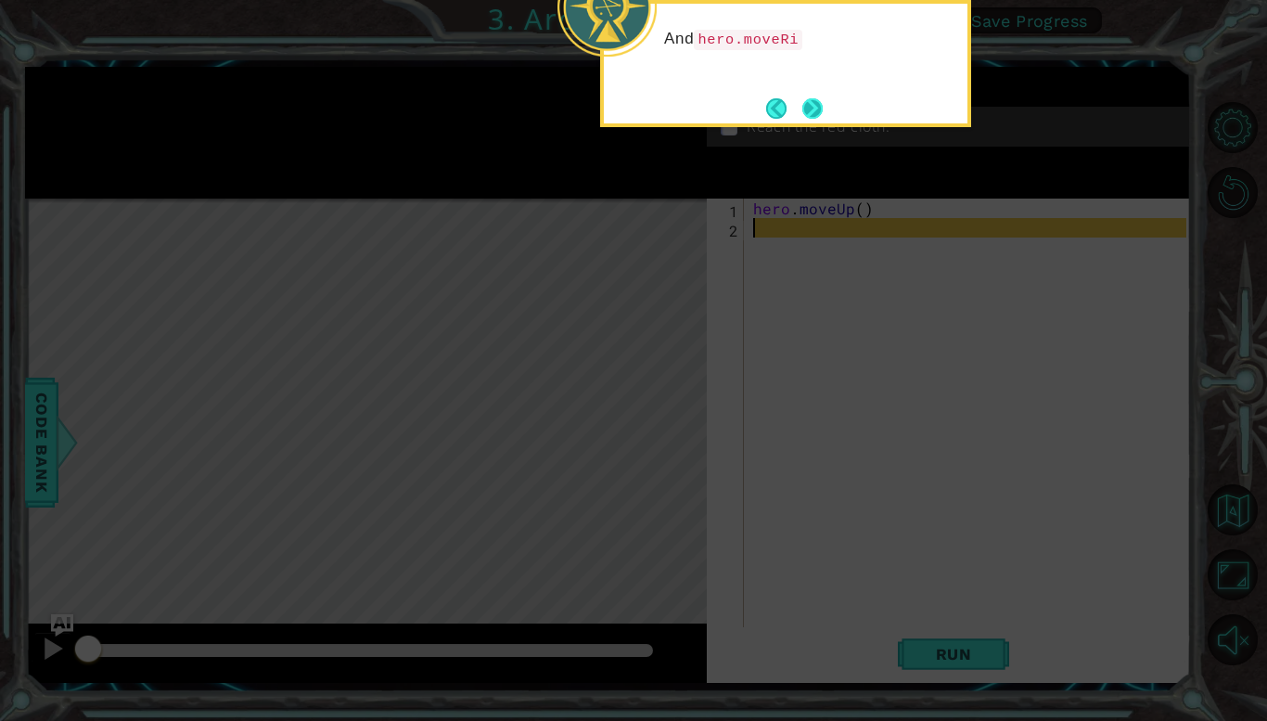
click at [803, 114] on button "Next" at bounding box center [813, 108] width 20 height 20
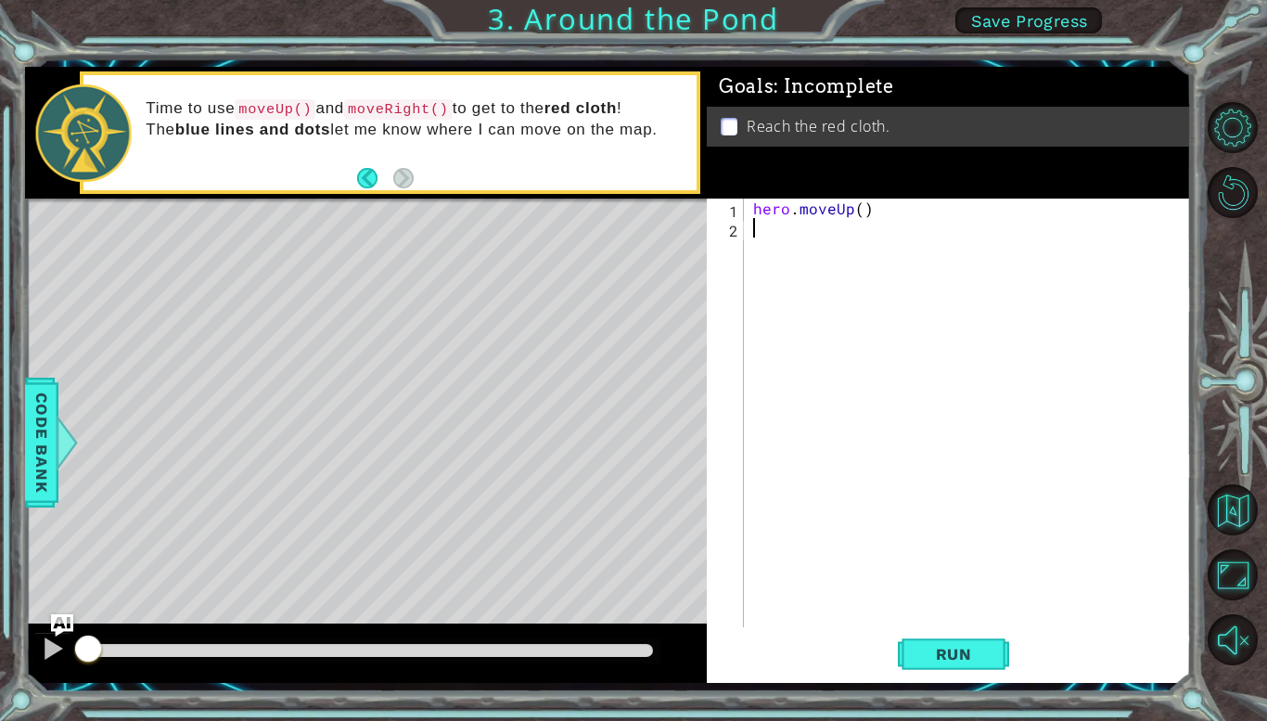
click at [965, 627] on div "1 2 hero . moveUp ( ) ההההההההההההההההההההההההההההההההההההההההההההההההההההההההה…" at bounding box center [949, 441] width 484 height 484
click at [969, 643] on button "Run" at bounding box center [953, 654] width 111 height 48
click at [973, 656] on span "Run" at bounding box center [954, 654] width 73 height 19
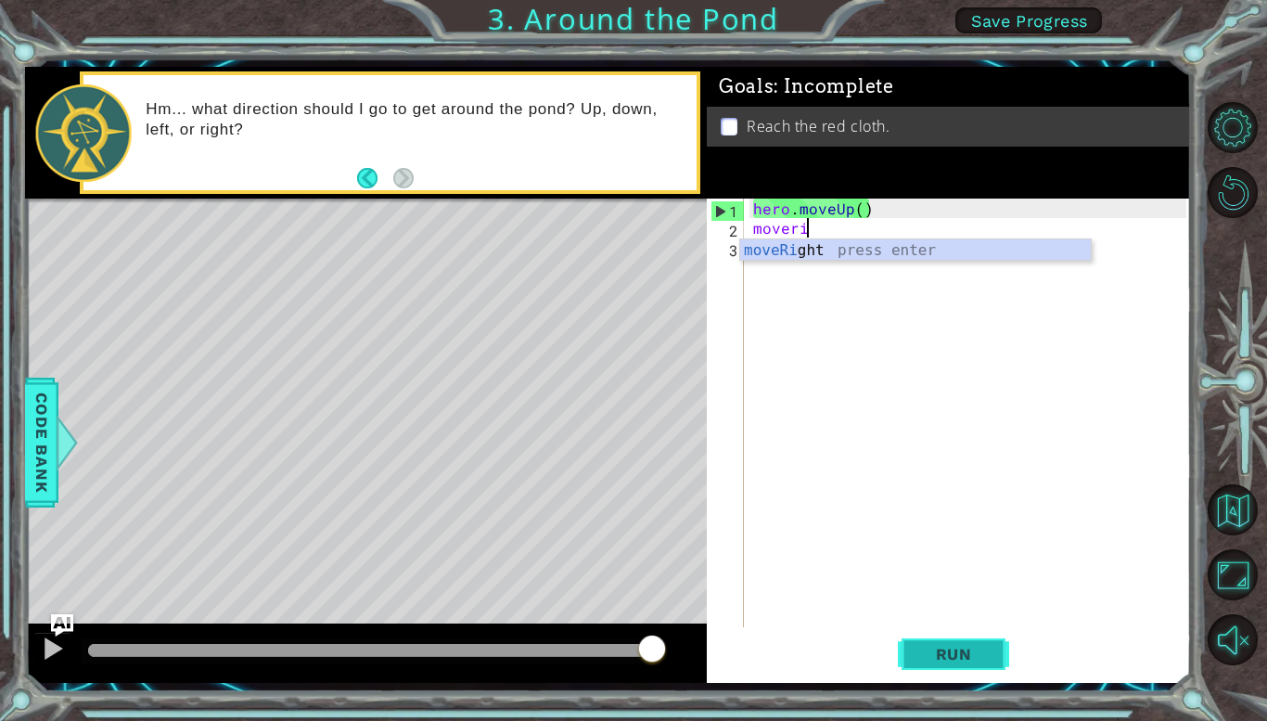
scroll to position [0, 3]
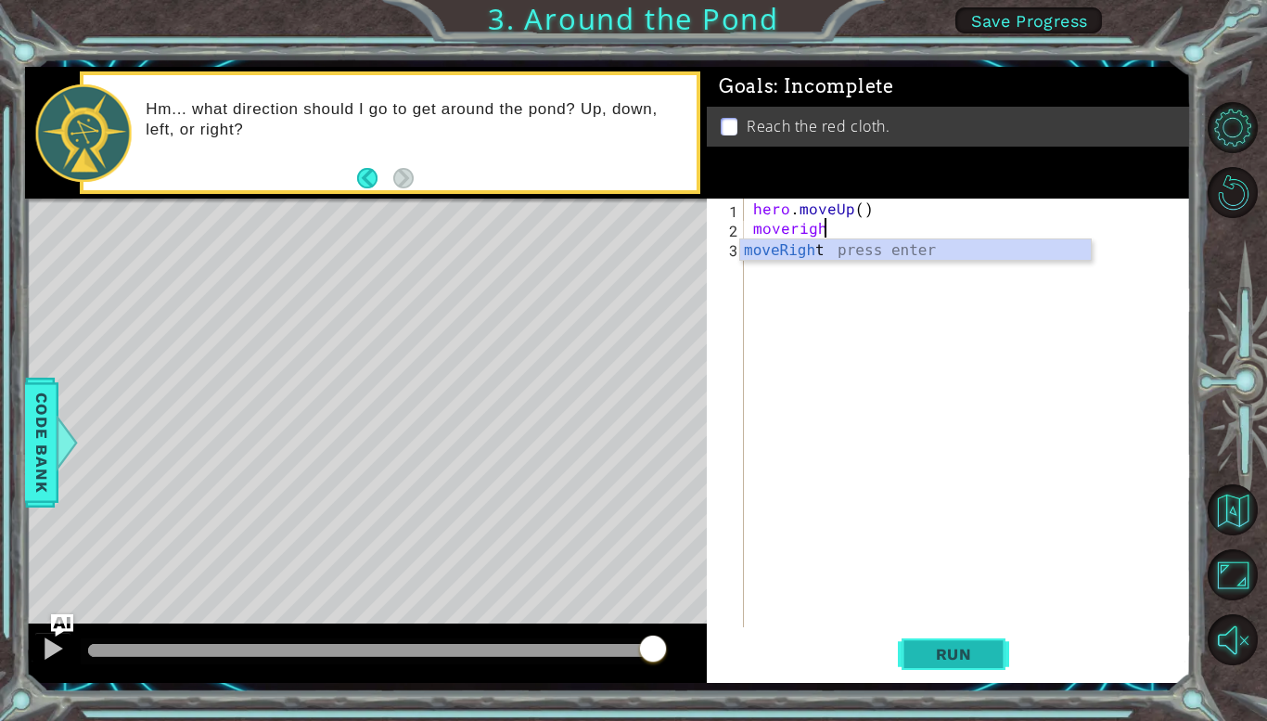
type textarea "moveright"
click at [888, 243] on div "moveRight press enter" at bounding box center [915, 272] width 351 height 67
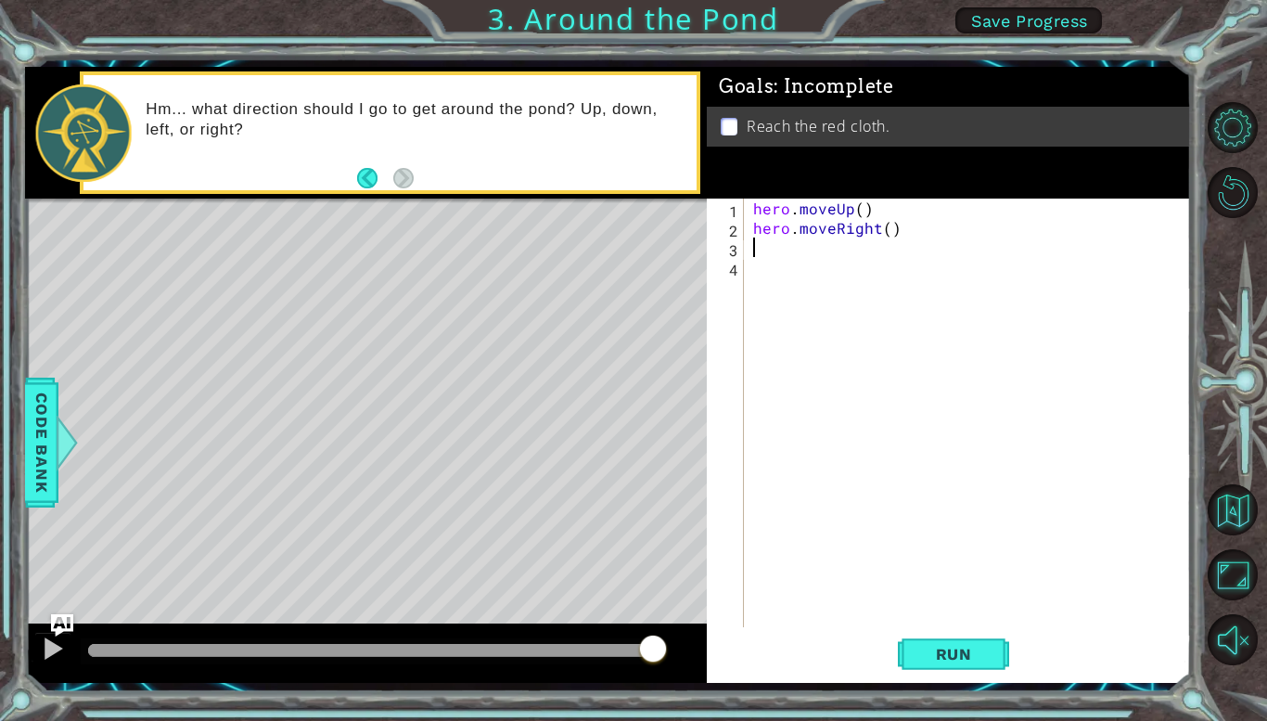
scroll to position [0, 0]
click at [954, 655] on span "Run" at bounding box center [954, 654] width 73 height 19
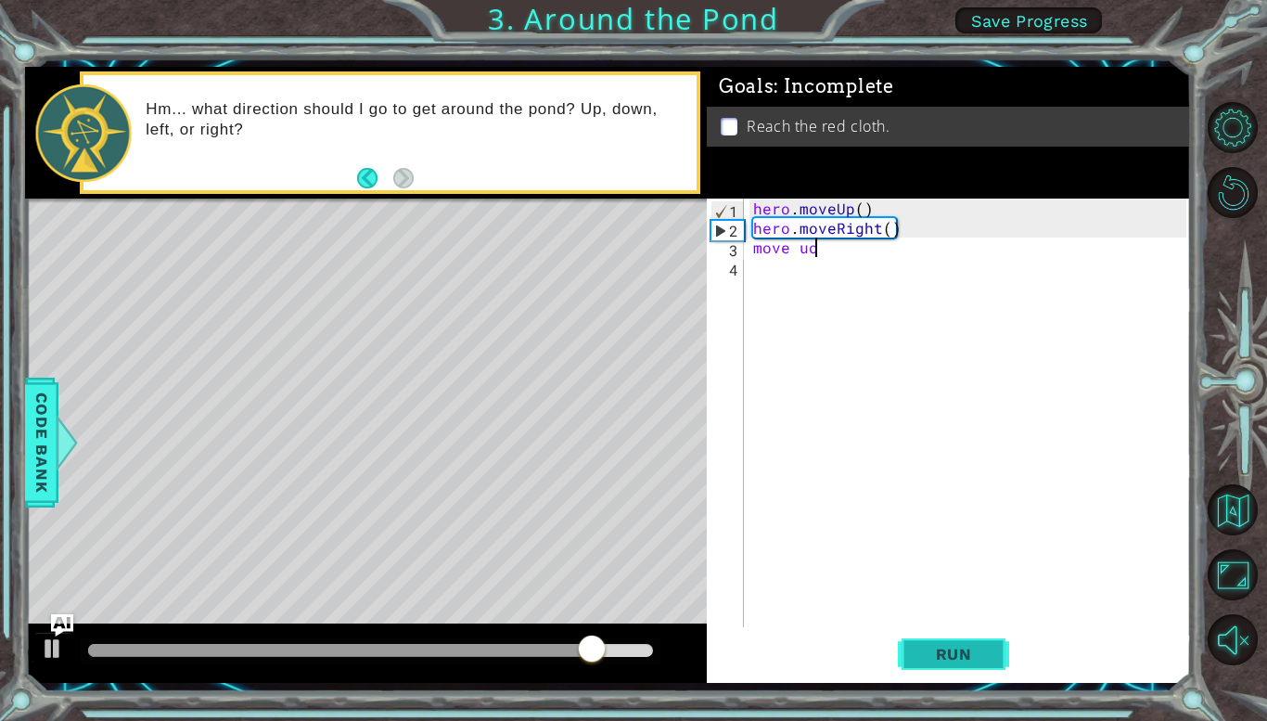
scroll to position [0, 3]
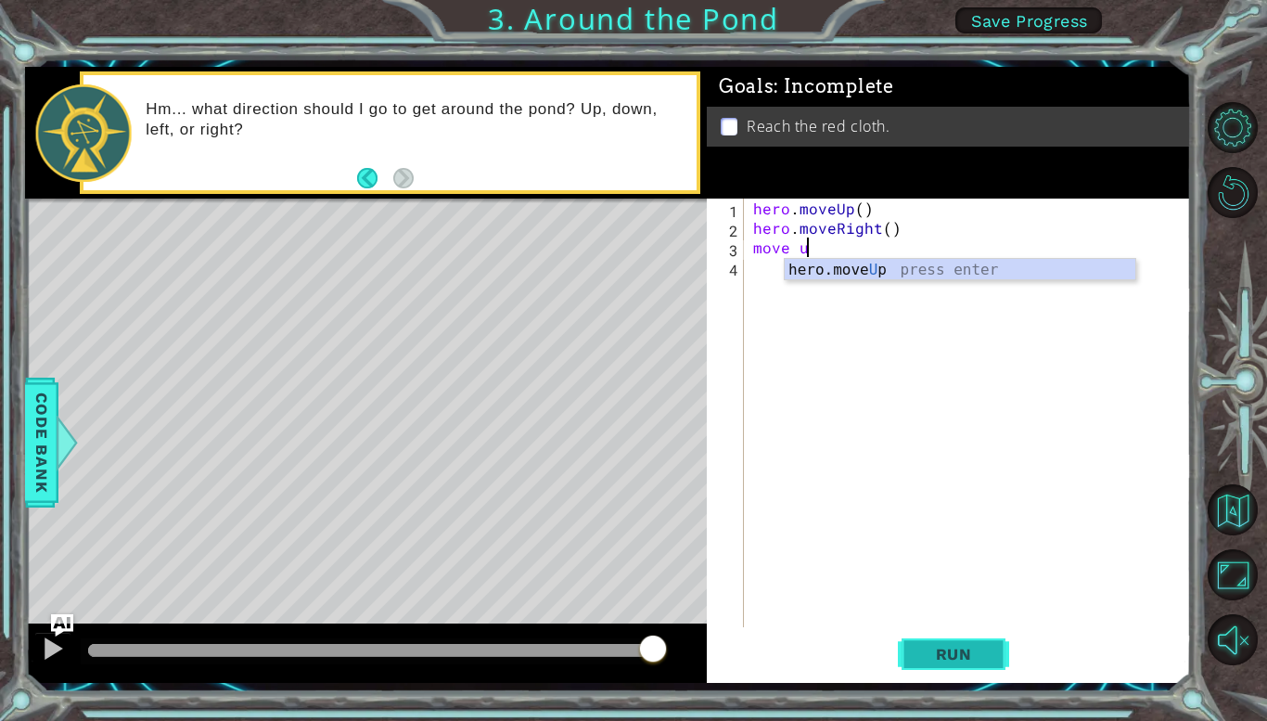
type textarea "move up"
click at [952, 265] on div "hero.move Up press enter" at bounding box center [960, 292] width 351 height 67
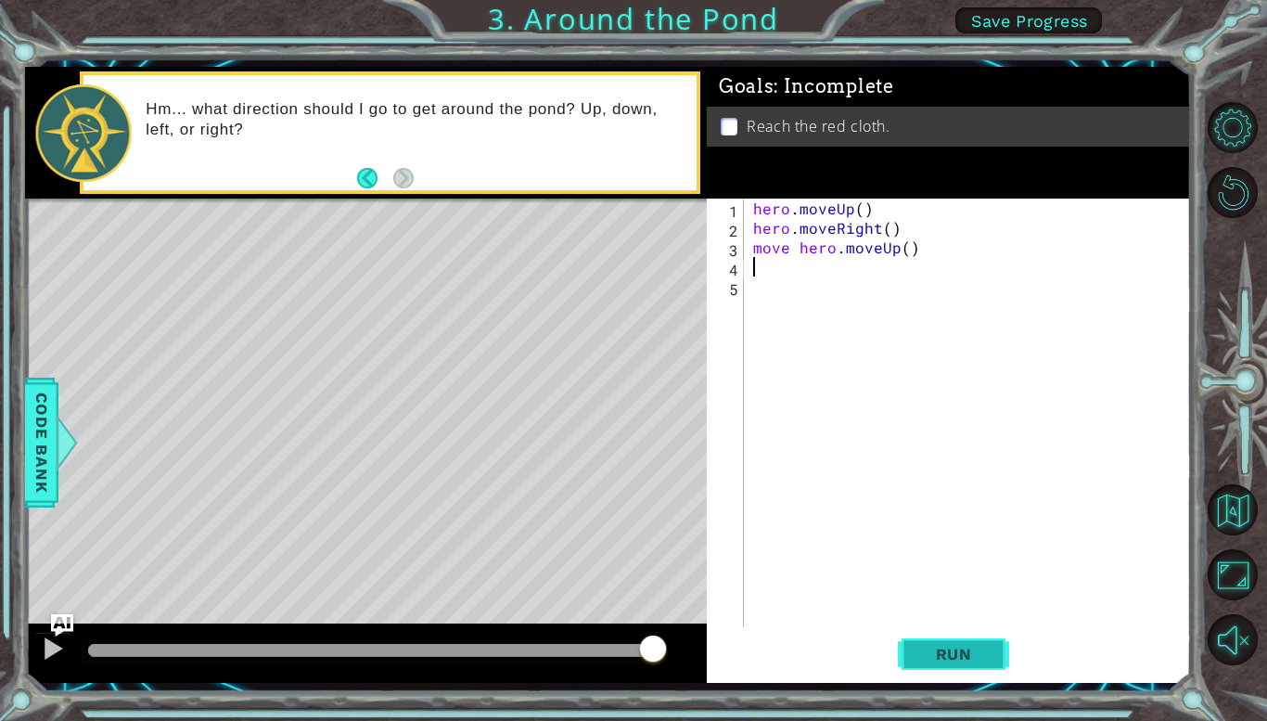
click at [945, 645] on span "Run" at bounding box center [954, 654] width 73 height 19
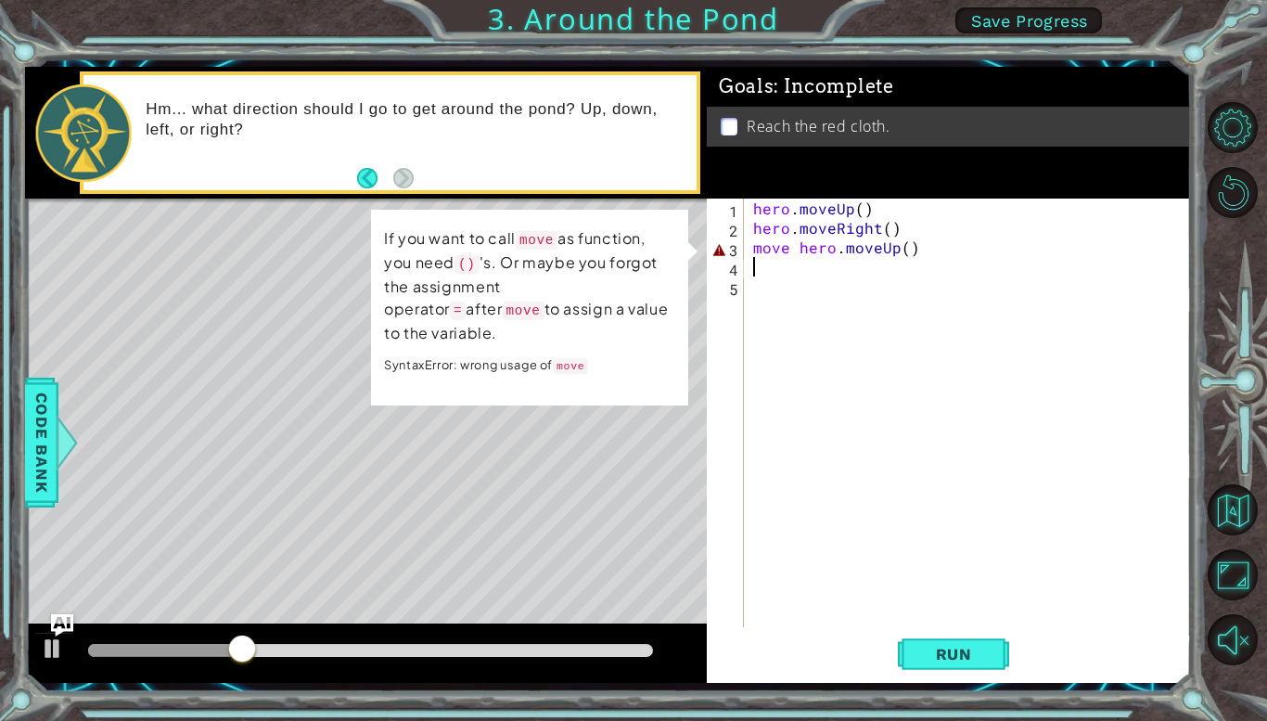
click at [978, 252] on div "hero . moveUp ( ) hero . moveRight ( ) move hero . moveUp ( )" at bounding box center [973, 433] width 446 height 468
click at [942, 662] on span "Run" at bounding box center [954, 654] width 73 height 19
click at [797, 245] on div "hero . moveUp ( ) hero . moveRight ( ) move hero . moveUp ( )" at bounding box center [973, 433] width 446 height 468
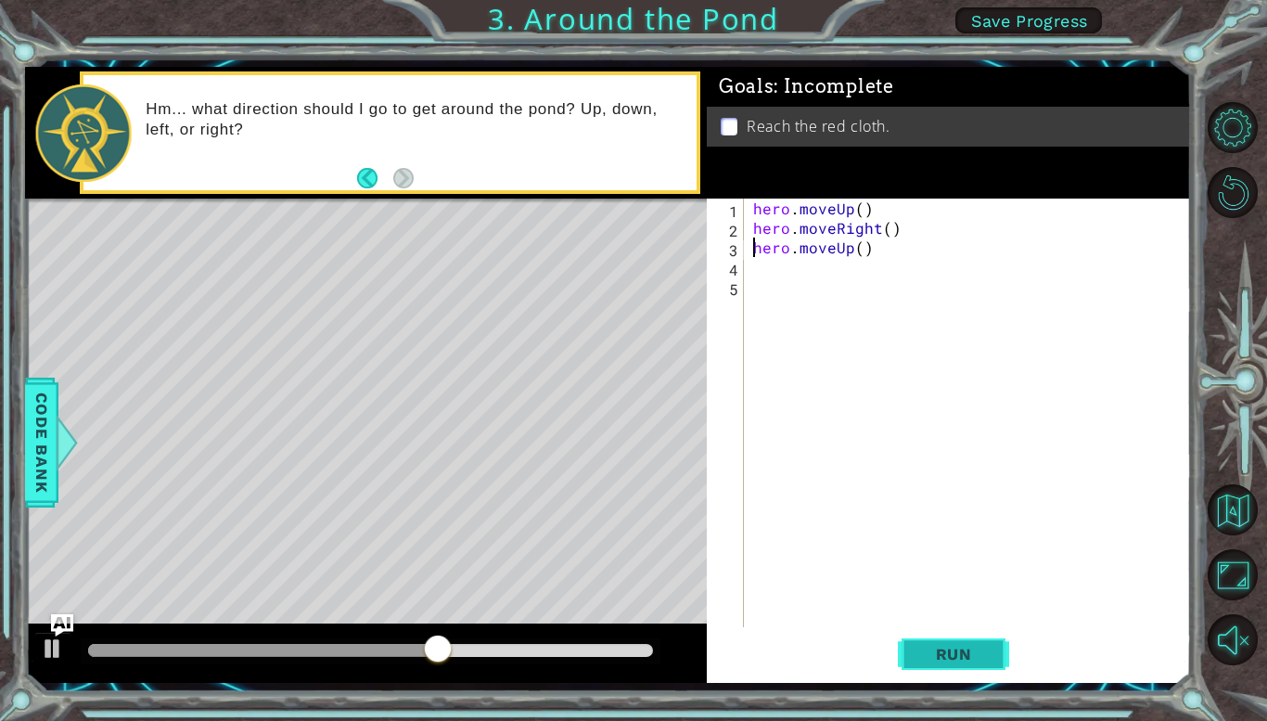
click at [963, 638] on button "Run" at bounding box center [953, 654] width 111 height 48
click at [954, 649] on span "Run" at bounding box center [954, 654] width 73 height 19
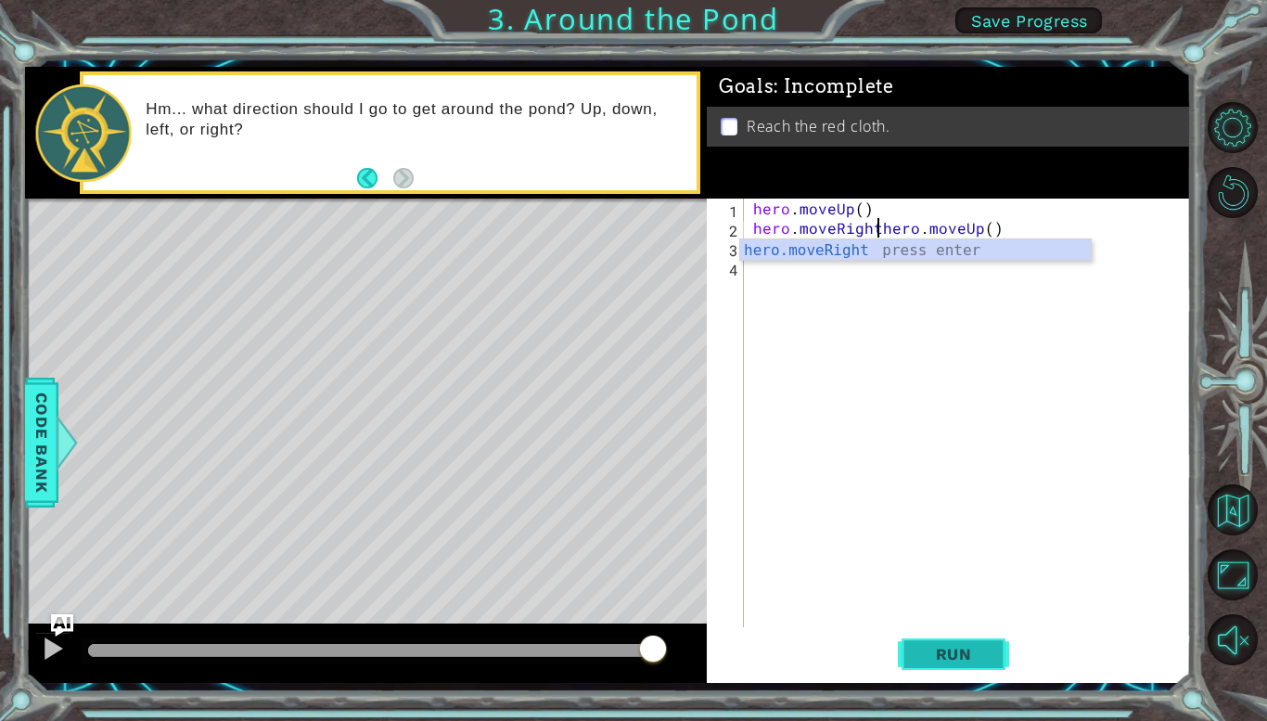
scroll to position [0, 7]
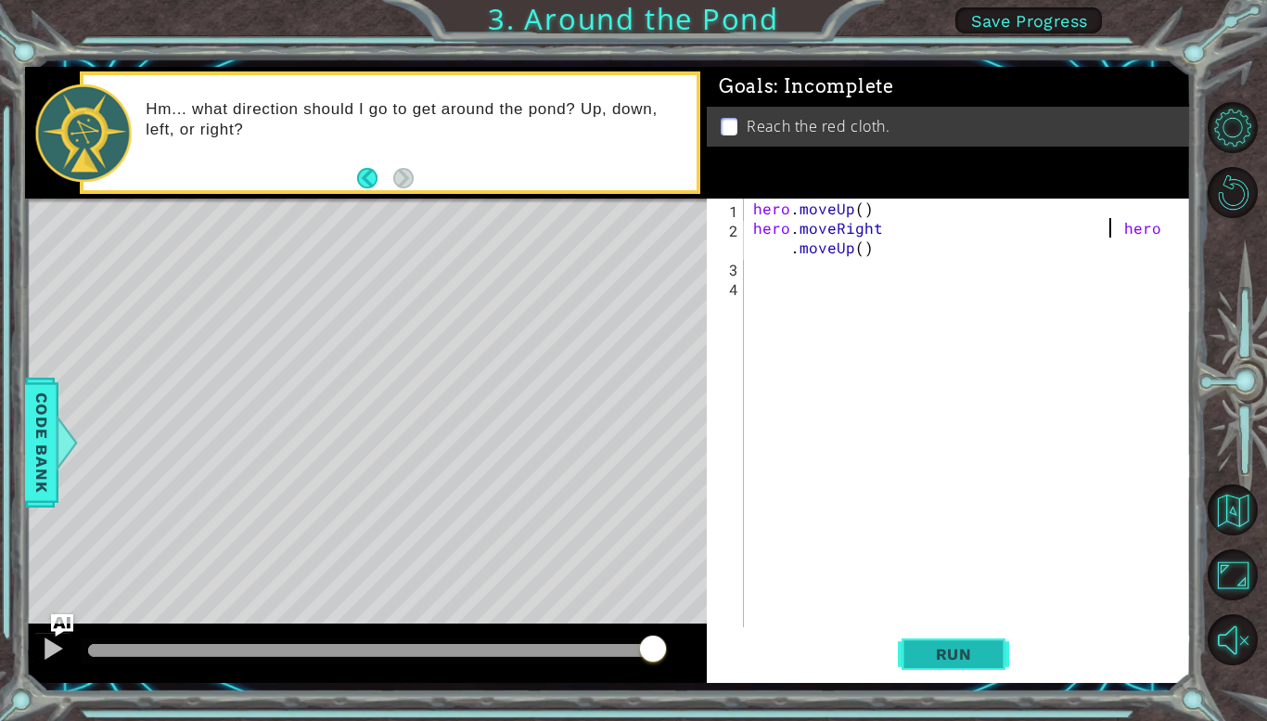
type textarea "hero.moveRight hero.moveUp()"
